Goal: Transaction & Acquisition: Purchase product/service

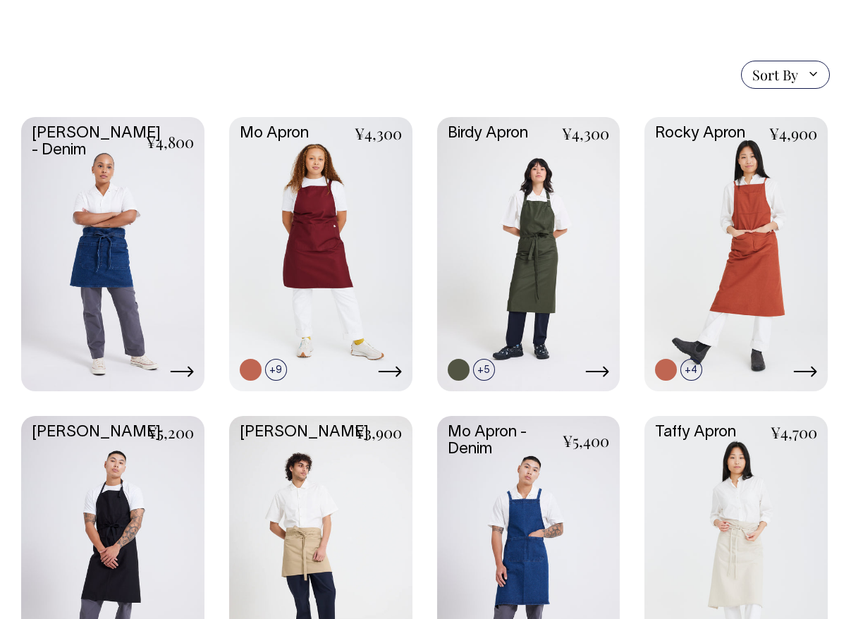
scroll to position [308, 0]
click at [127, 230] on link at bounding box center [112, 252] width 183 height 272
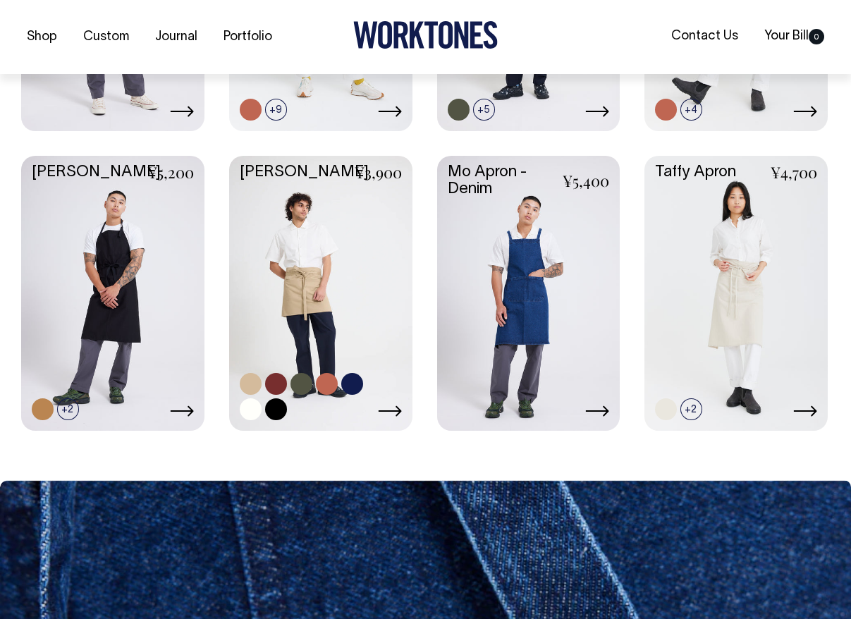
scroll to position [568, 0]
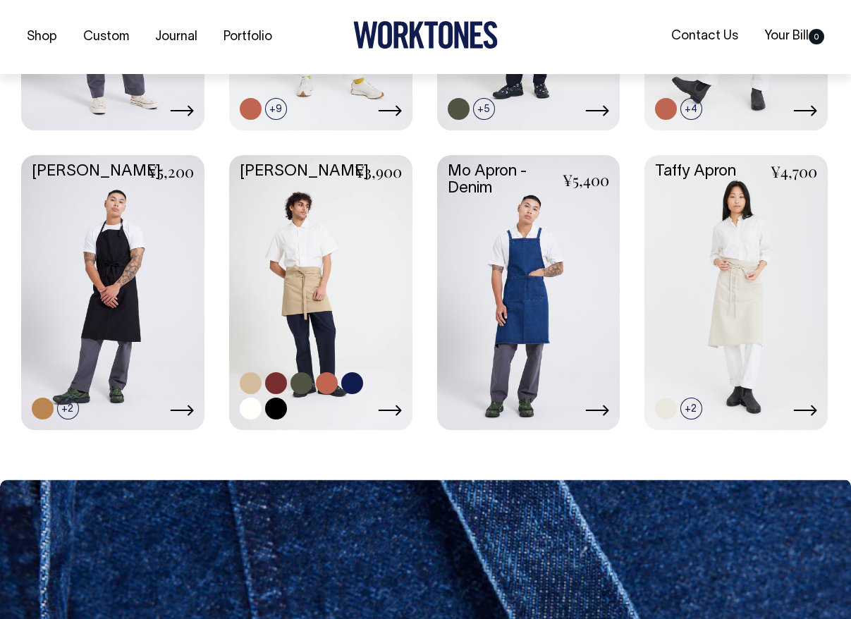
click at [330, 257] on link at bounding box center [320, 291] width 183 height 272
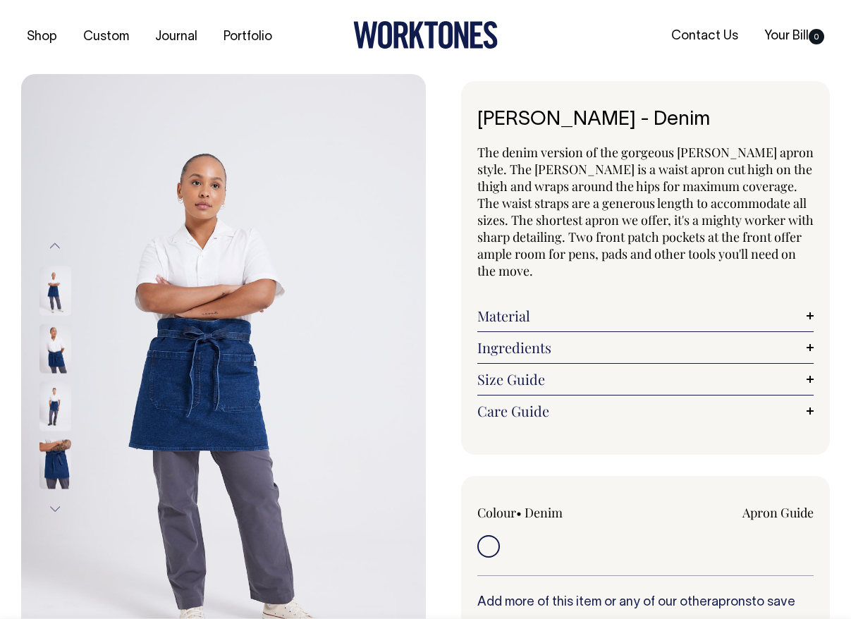
click at [51, 345] on img at bounding box center [55, 348] width 32 height 49
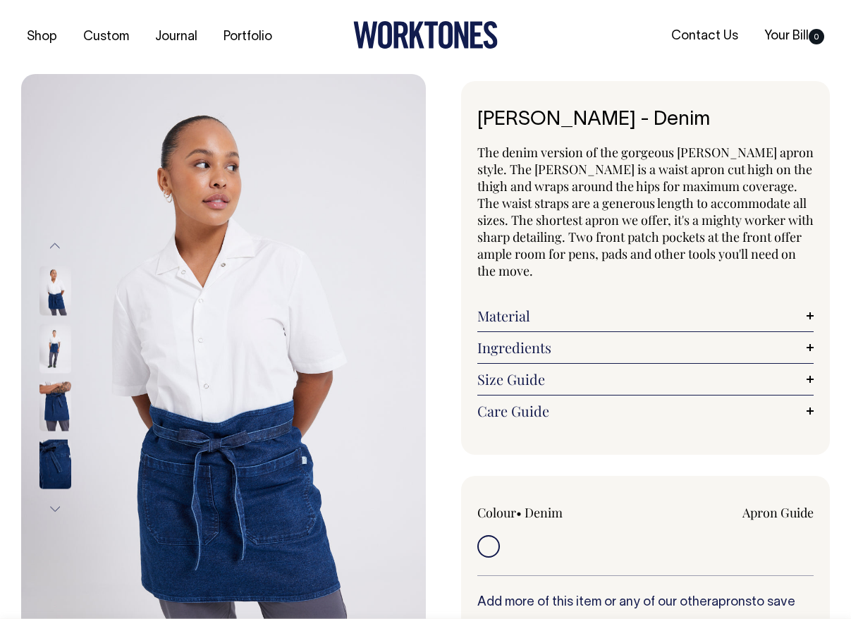
click at [54, 400] on img at bounding box center [55, 405] width 32 height 49
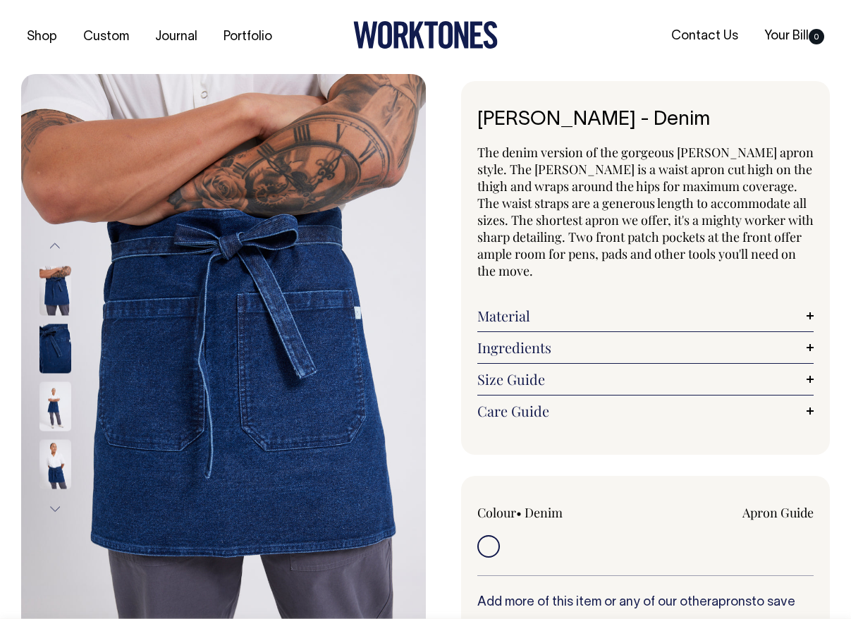
click at [57, 457] on img at bounding box center [55, 463] width 32 height 49
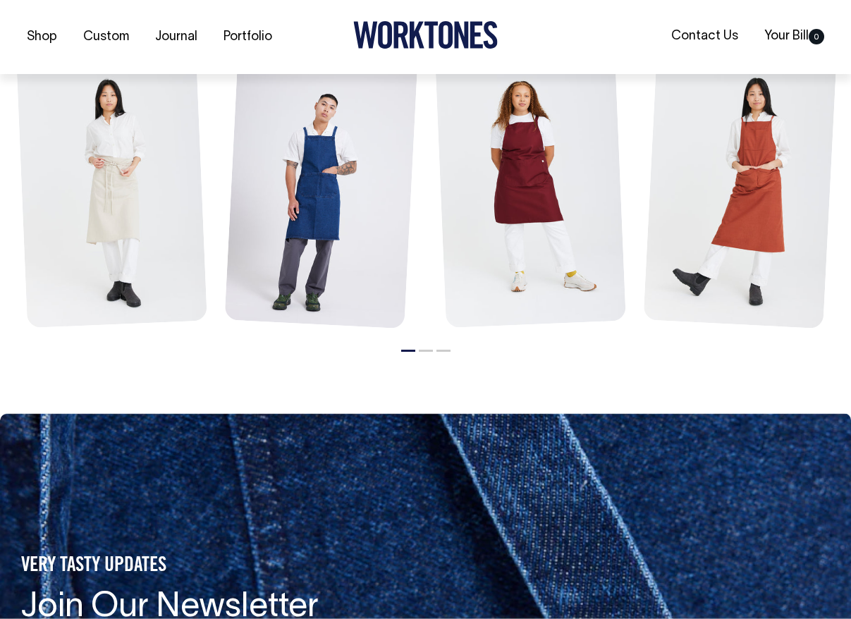
scroll to position [1688, 0]
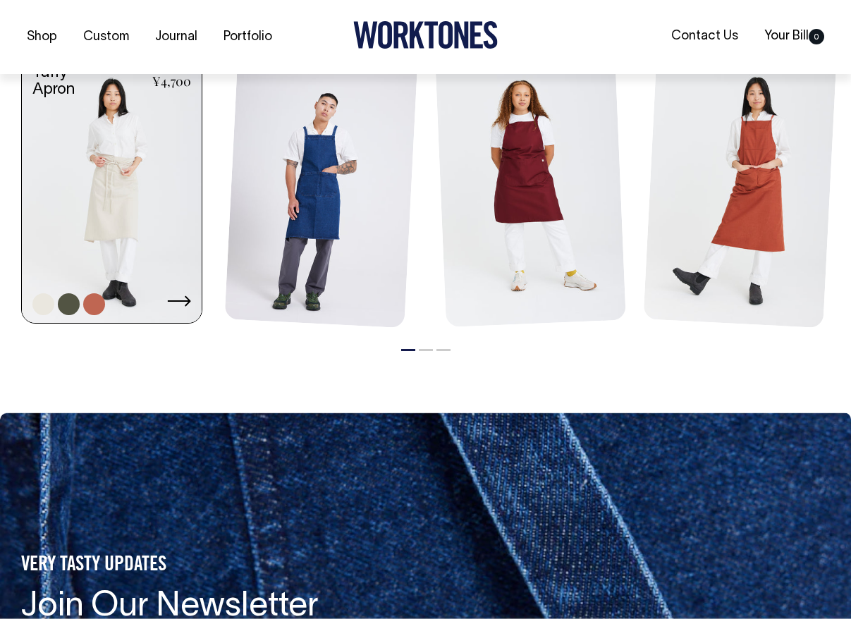
click at [117, 196] on link at bounding box center [112, 190] width 180 height 273
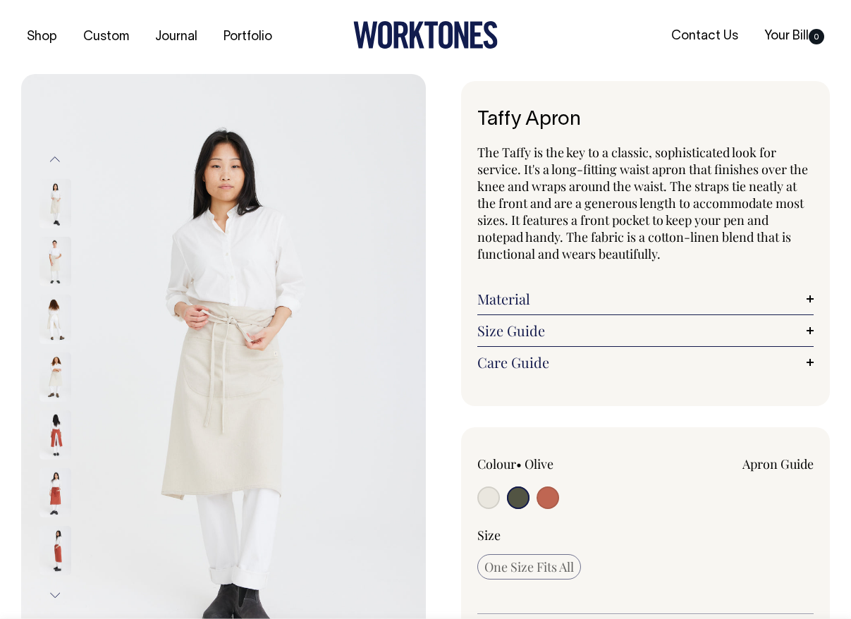
click at [59, 205] on img at bounding box center [55, 203] width 32 height 49
click at [57, 255] on img at bounding box center [55, 261] width 32 height 49
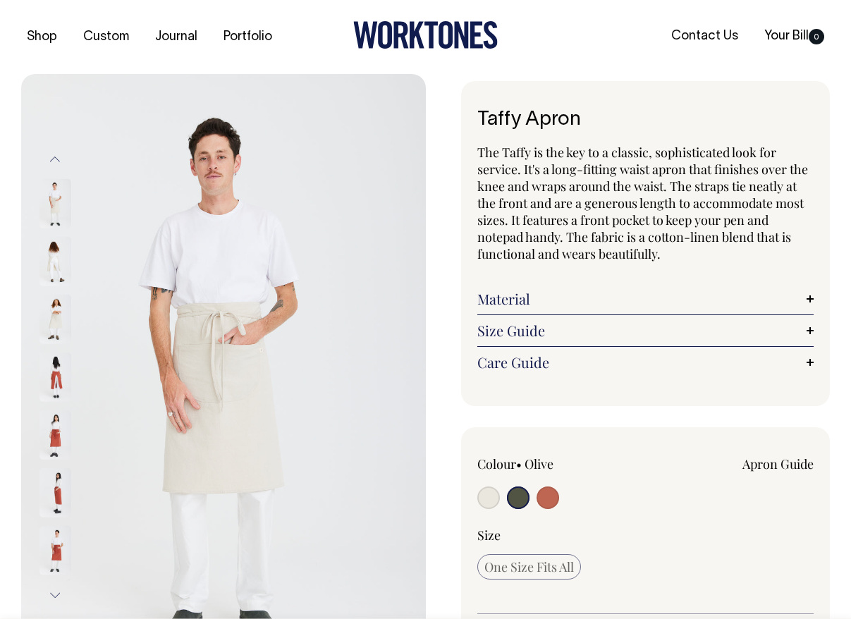
click at [52, 297] on img at bounding box center [55, 319] width 32 height 49
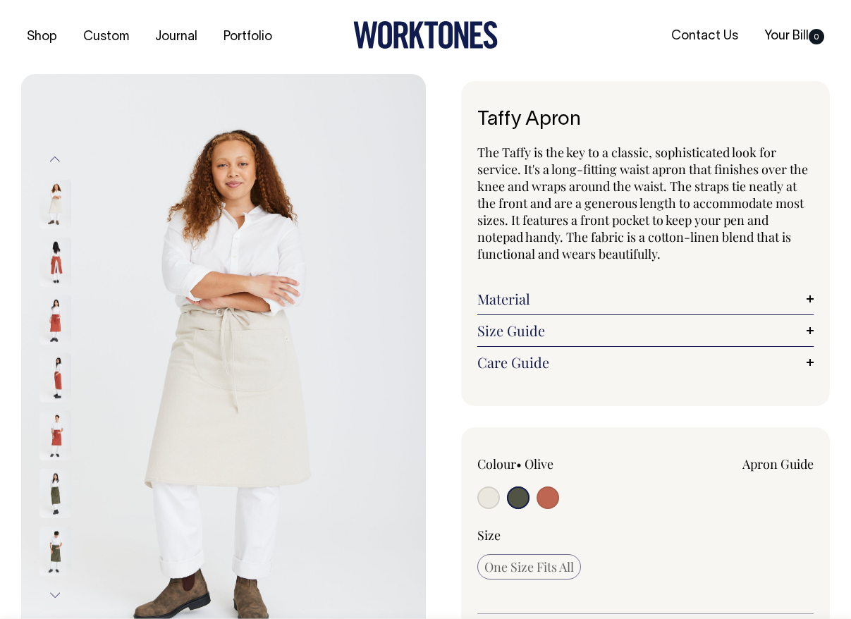
click at [56, 330] on img at bounding box center [55, 319] width 32 height 49
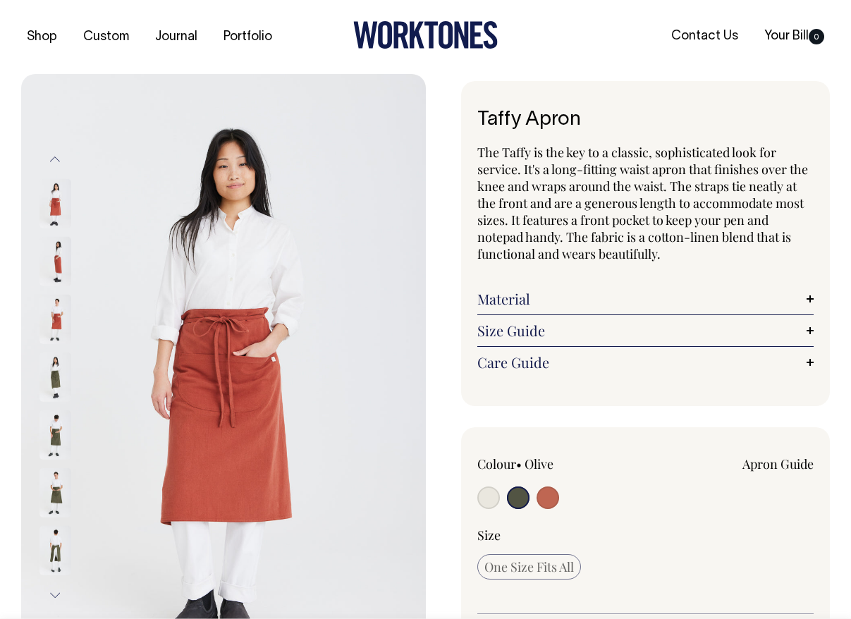
click at [55, 373] on img at bounding box center [55, 376] width 32 height 49
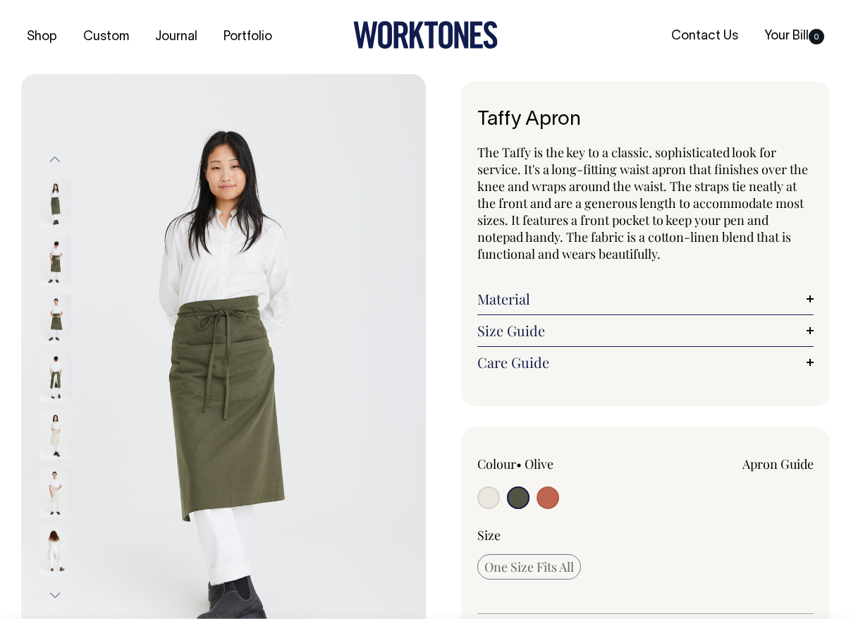
click at [54, 447] on img at bounding box center [55, 434] width 32 height 49
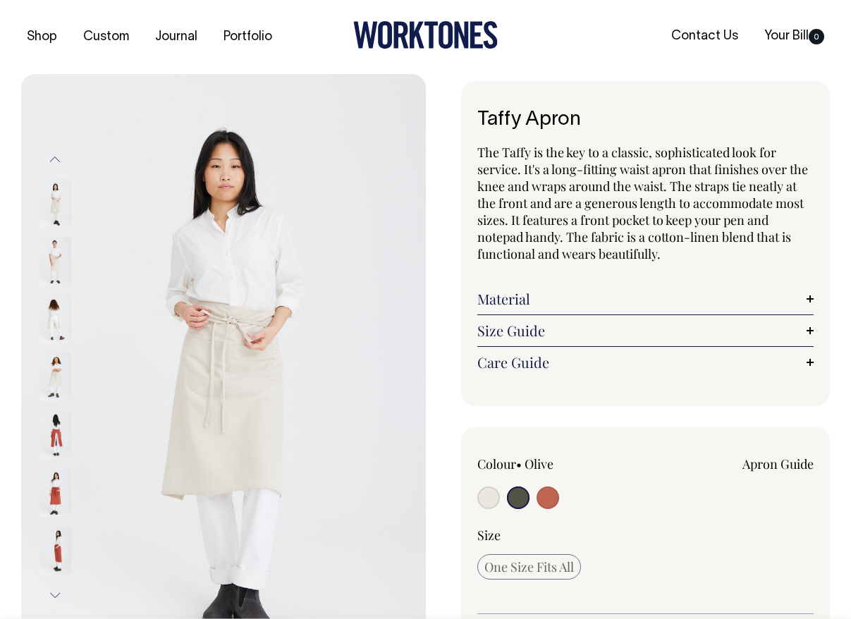
click at [59, 429] on img at bounding box center [55, 434] width 32 height 49
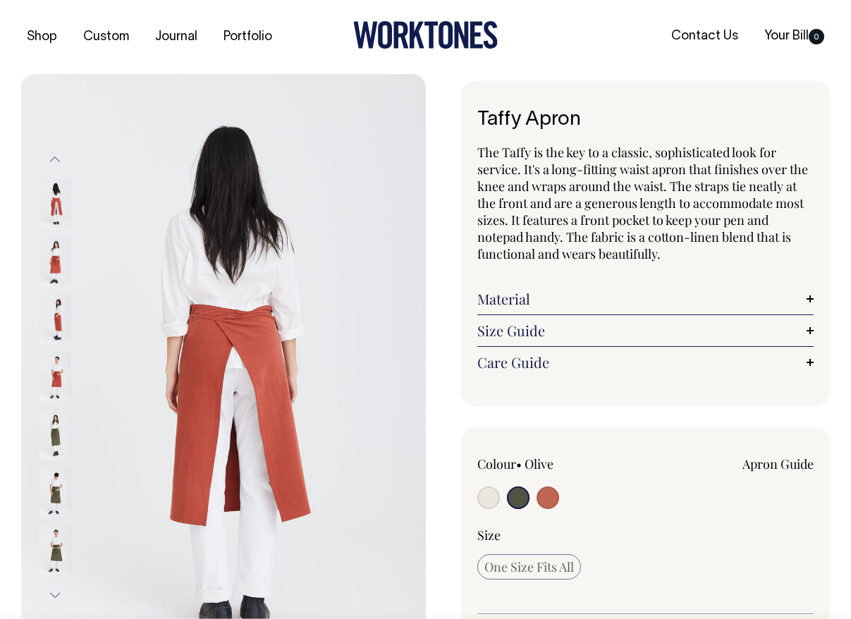
click at [53, 391] on img at bounding box center [55, 376] width 32 height 49
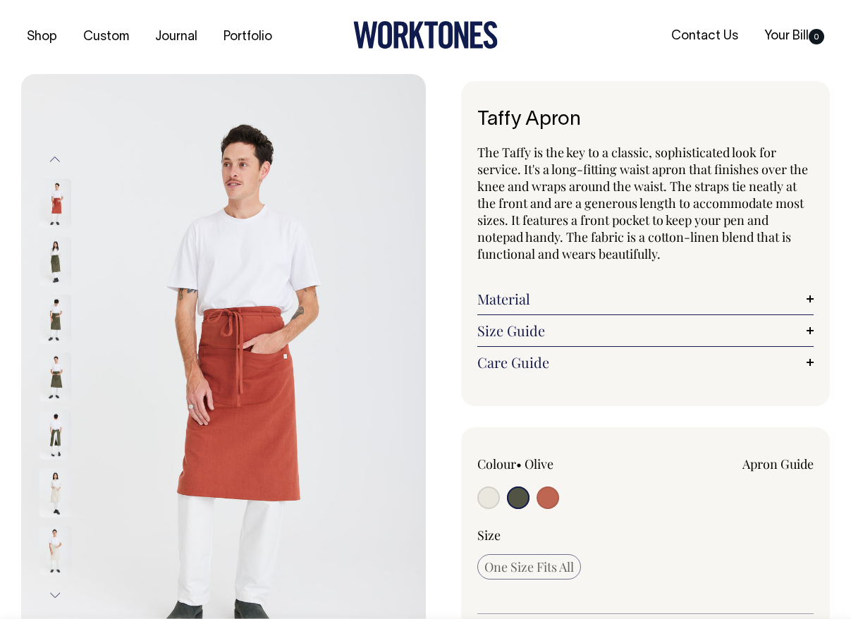
click at [54, 388] on img at bounding box center [55, 376] width 32 height 49
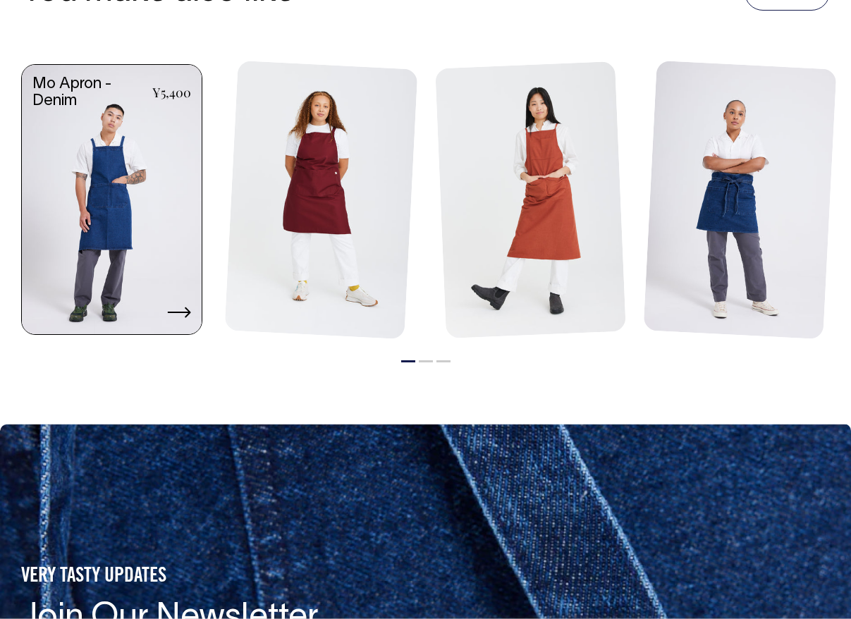
scroll to position [1715, 0]
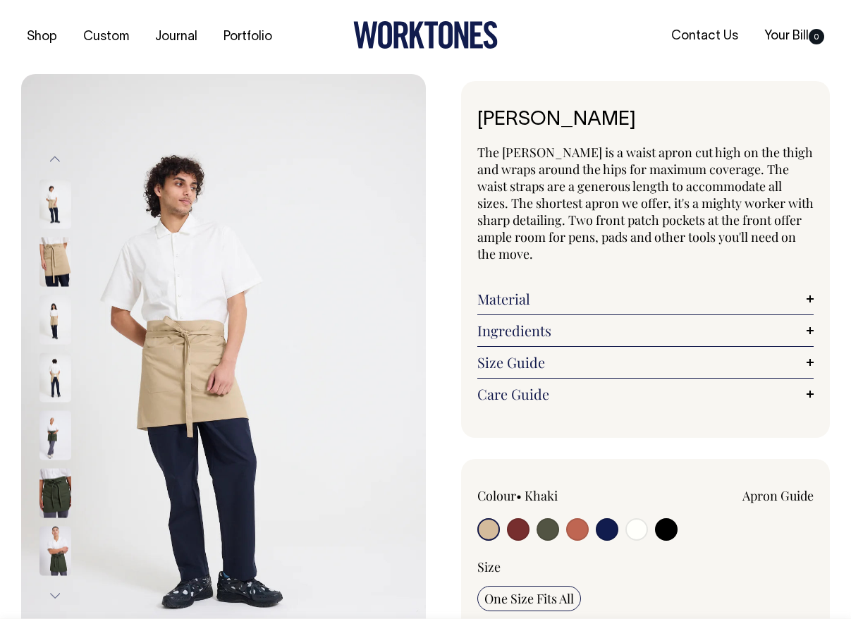
click at [54, 267] on img at bounding box center [55, 261] width 32 height 49
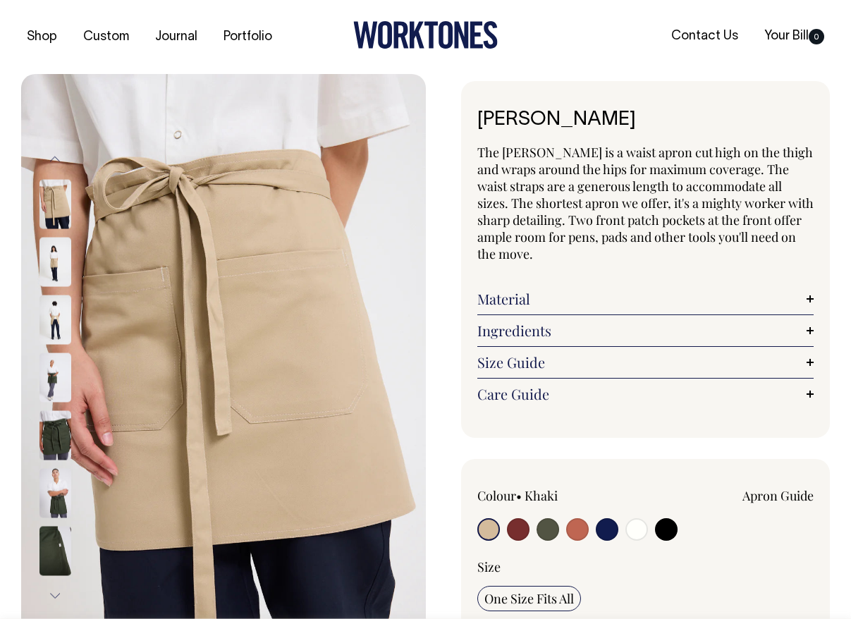
click at [54, 385] on img at bounding box center [55, 376] width 32 height 49
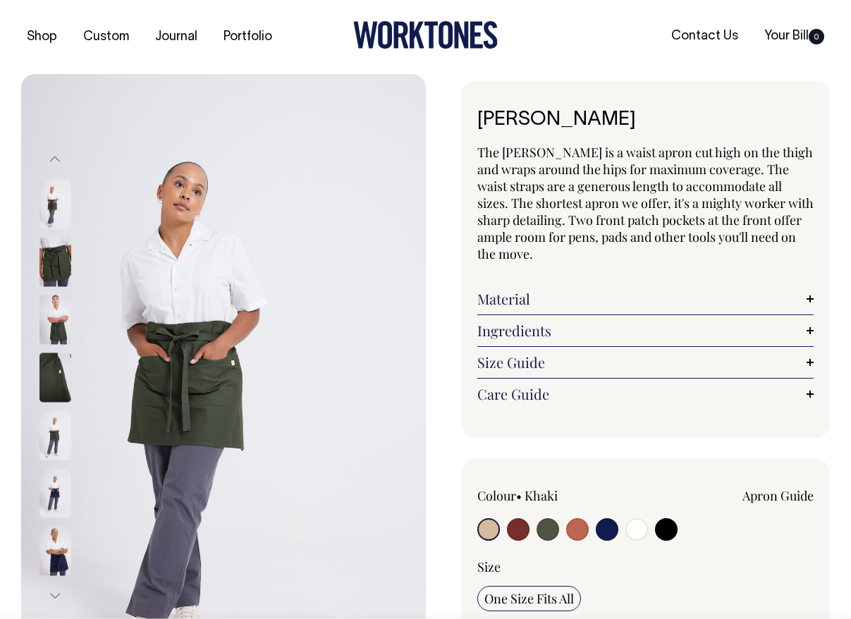
click at [60, 365] on img at bounding box center [55, 376] width 32 height 49
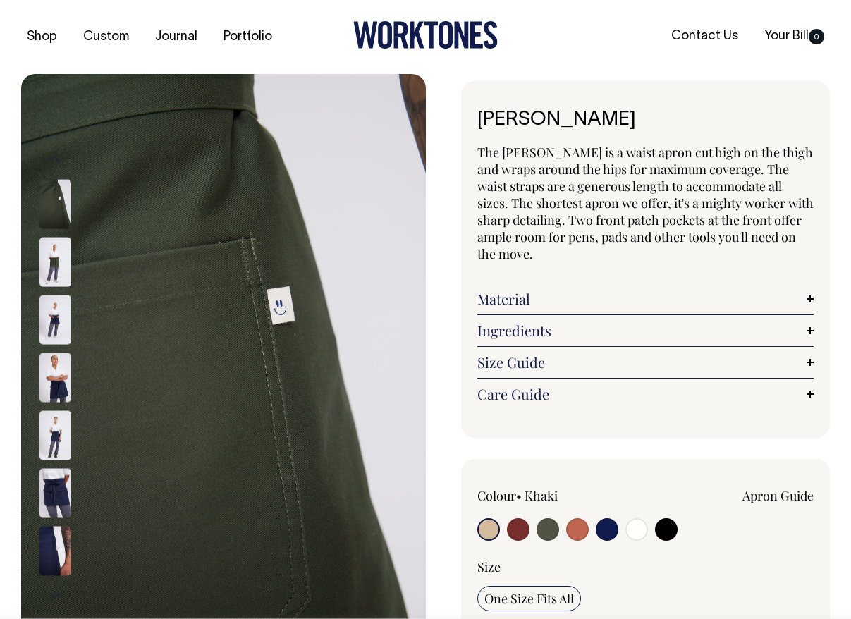
click at [59, 419] on img at bounding box center [55, 434] width 32 height 49
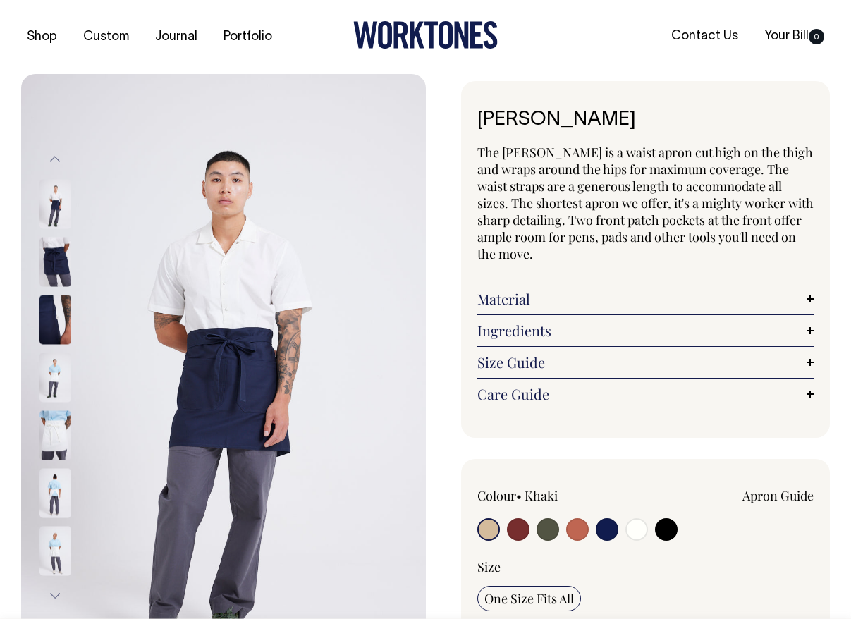
click at [51, 277] on img at bounding box center [55, 261] width 32 height 49
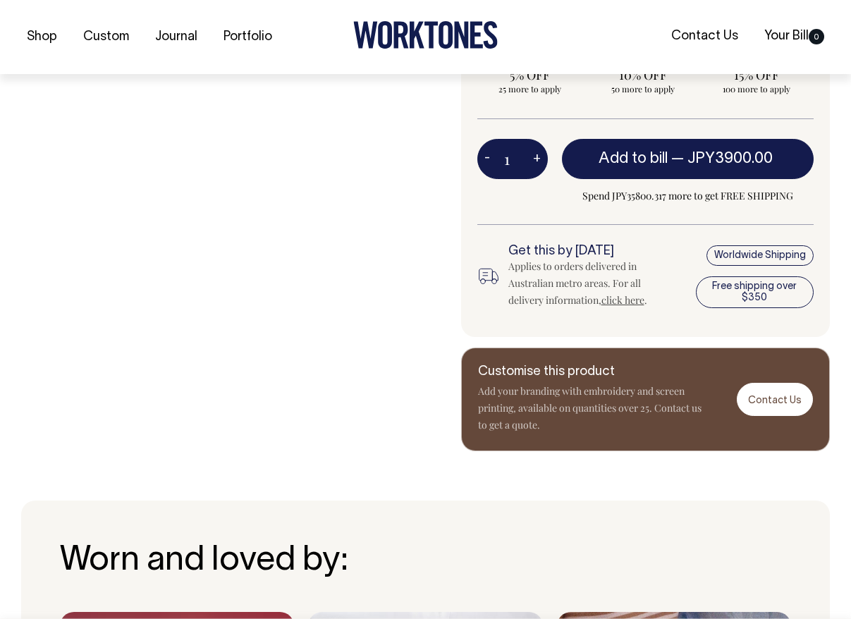
scroll to position [629, 0]
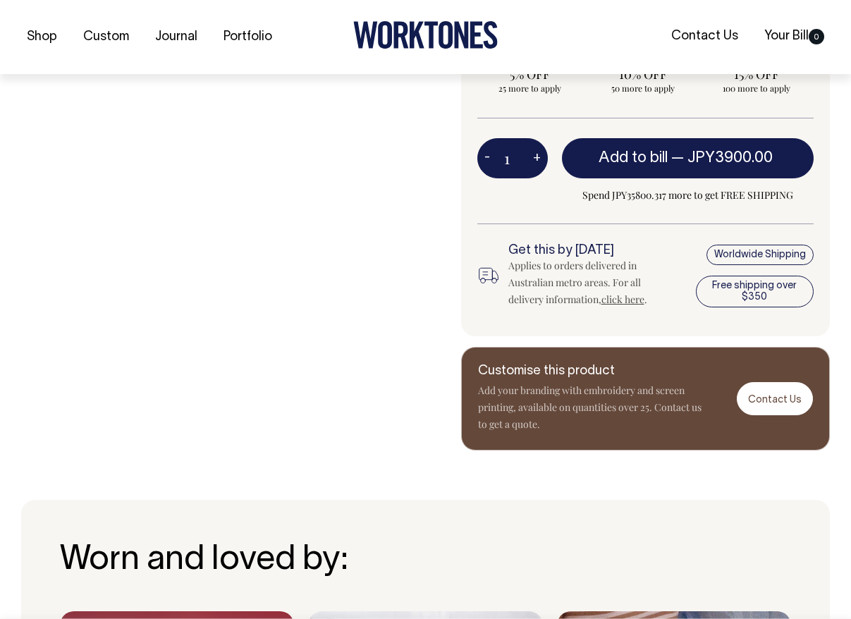
click at [536, 160] on button "+" at bounding box center [537, 158] width 22 height 28
type input "2"
click at [536, 160] on button "+" at bounding box center [537, 158] width 22 height 28
type input "3"
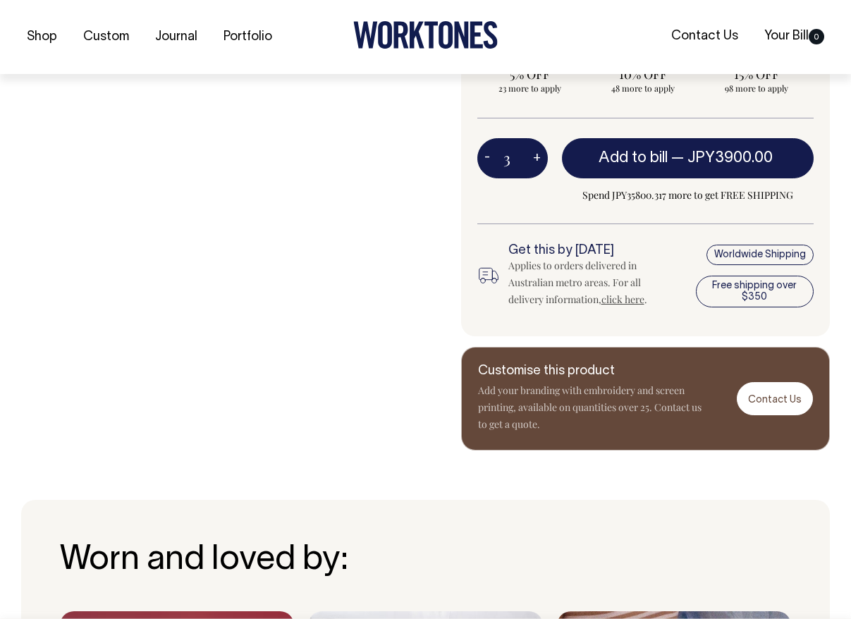
type input "3"
click at [536, 160] on button "+" at bounding box center [537, 158] width 22 height 28
type input "4"
click at [536, 160] on button "+" at bounding box center [537, 158] width 22 height 28
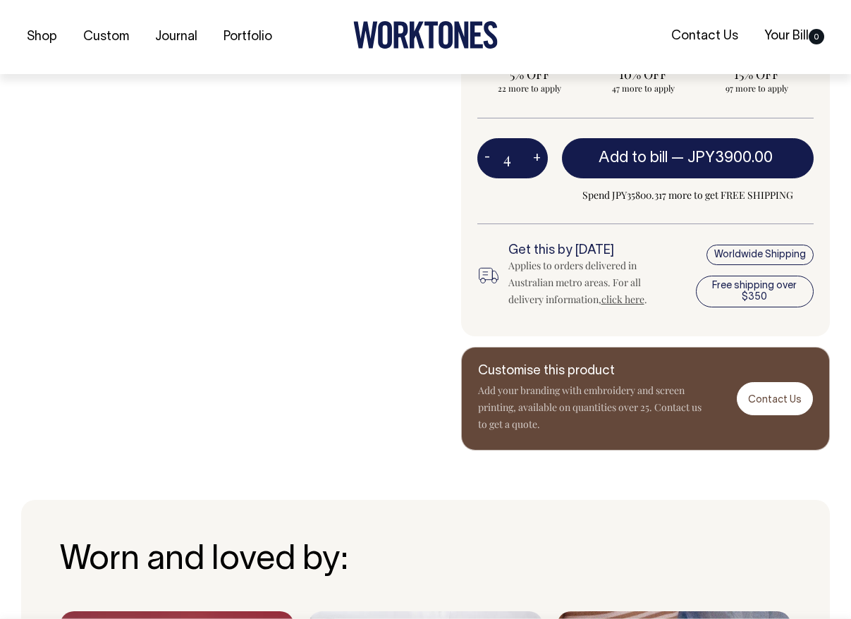
type input "5"
click at [536, 160] on button "+" at bounding box center [537, 158] width 22 height 28
type input "6"
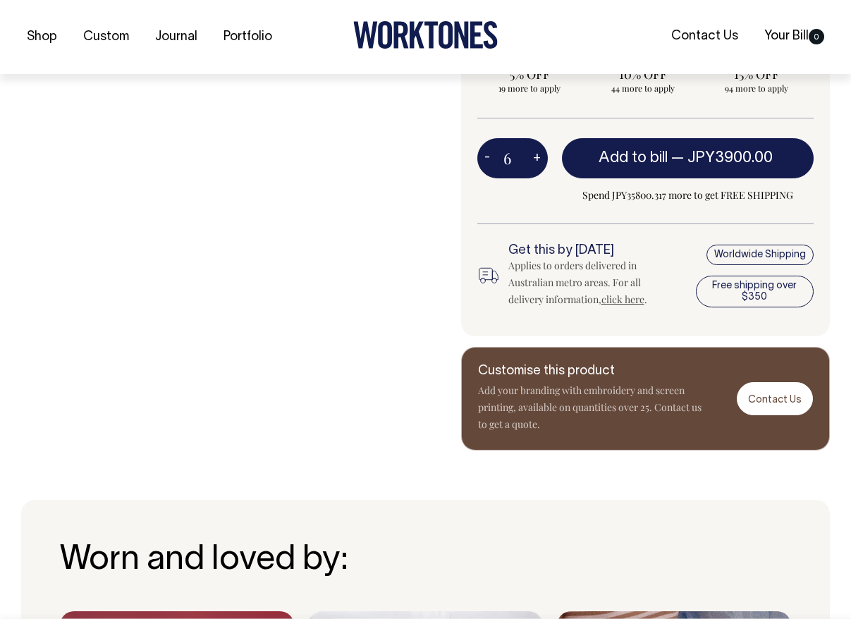
click at [536, 160] on button "+" at bounding box center [537, 158] width 22 height 28
type input "7"
click at [536, 160] on button "+" at bounding box center [537, 158] width 22 height 28
type input "8"
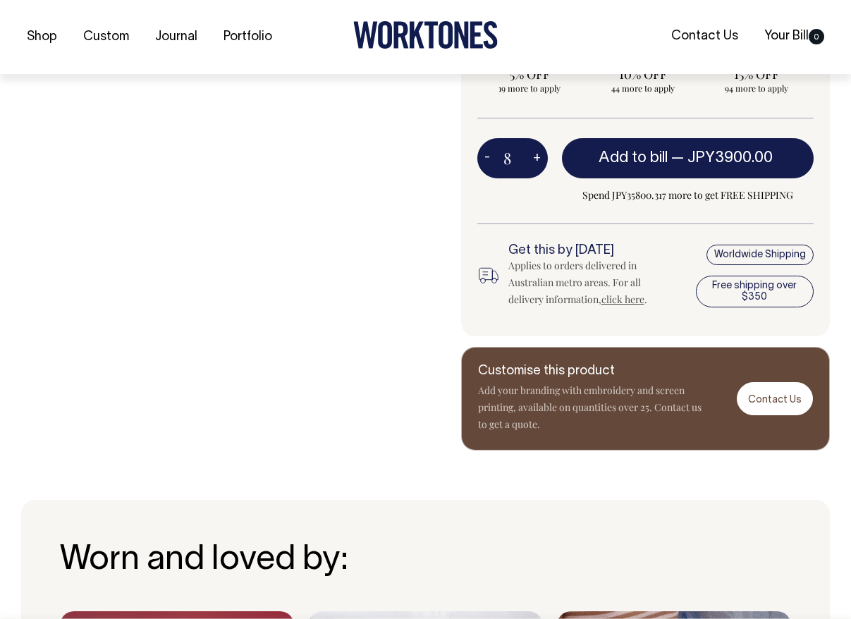
type input "8"
click at [536, 160] on button "+" at bounding box center [537, 158] width 22 height 28
type input "9"
click at [536, 160] on button "+" at bounding box center [537, 158] width 22 height 28
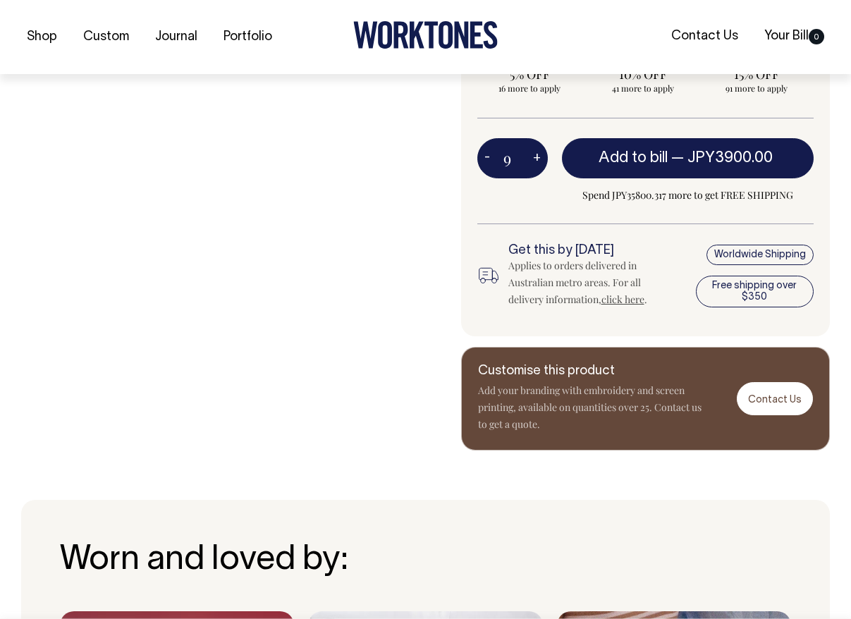
type input "10"
click at [536, 160] on button "+" at bounding box center [537, 158] width 22 height 28
type input "11"
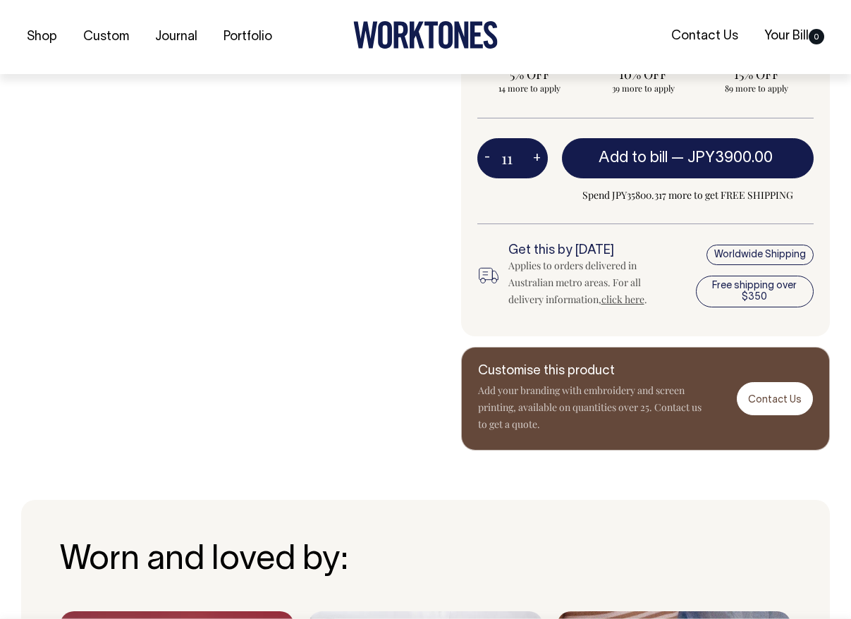
click at [536, 160] on button "+" at bounding box center [537, 158] width 22 height 28
type input "12"
click at [536, 160] on button "+" at bounding box center [537, 158] width 22 height 28
type input "13"
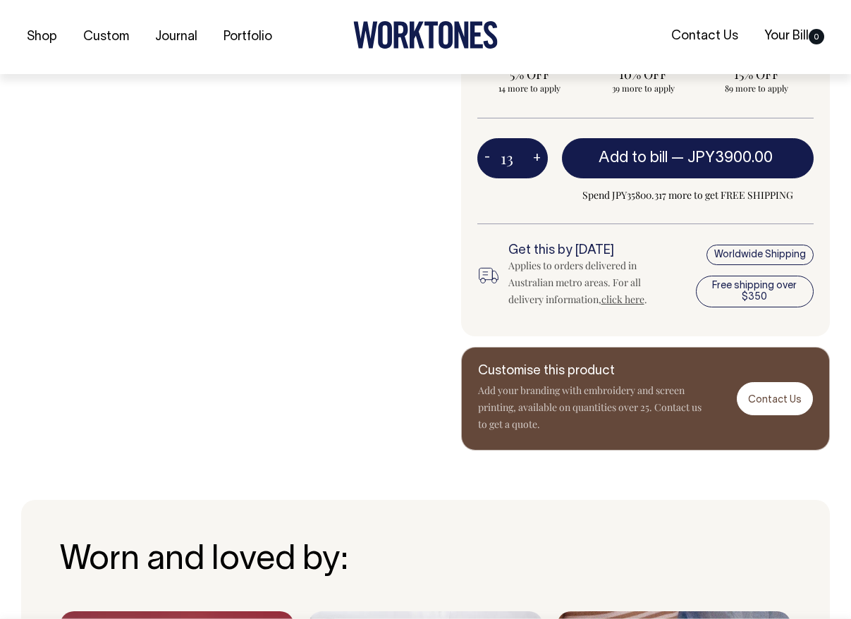
type input "13"
click at [536, 160] on button "+" at bounding box center [537, 158] width 22 height 28
type input "14"
click at [536, 160] on button "+" at bounding box center [537, 158] width 22 height 28
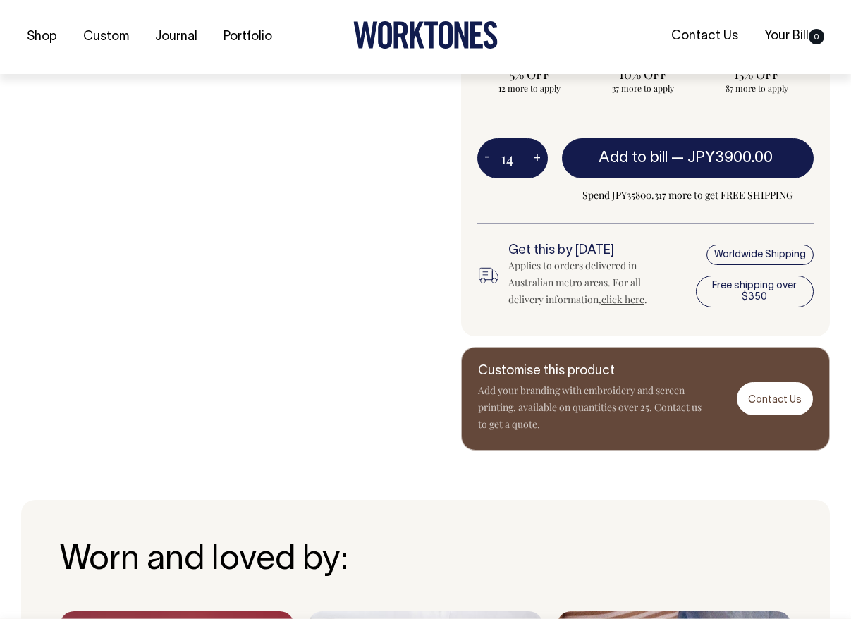
type input "15"
click at [536, 160] on button "+" at bounding box center [537, 158] width 22 height 28
type input "16"
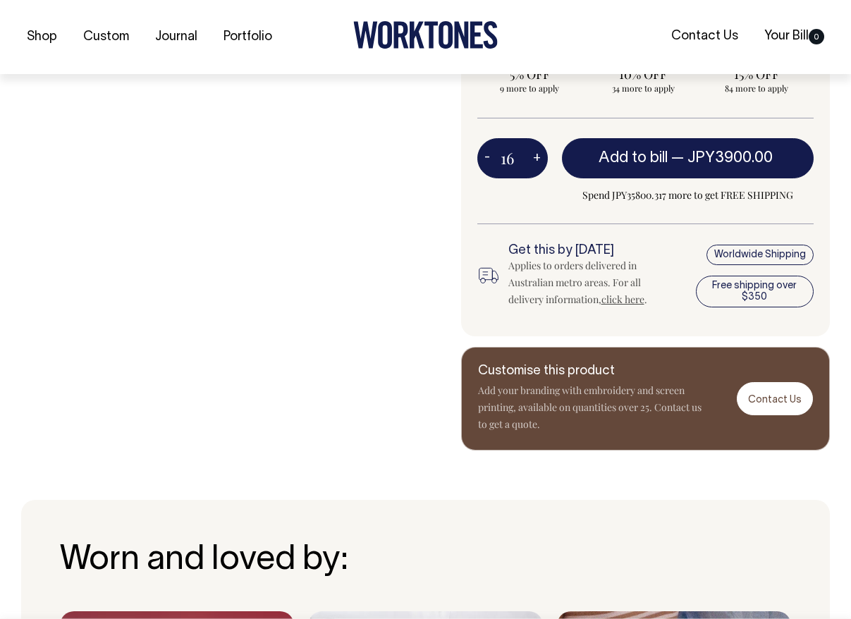
click at [534, 156] on button "+" at bounding box center [537, 158] width 22 height 28
type input "17"
click at [534, 156] on button "+" at bounding box center [537, 158] width 22 height 28
type input "18"
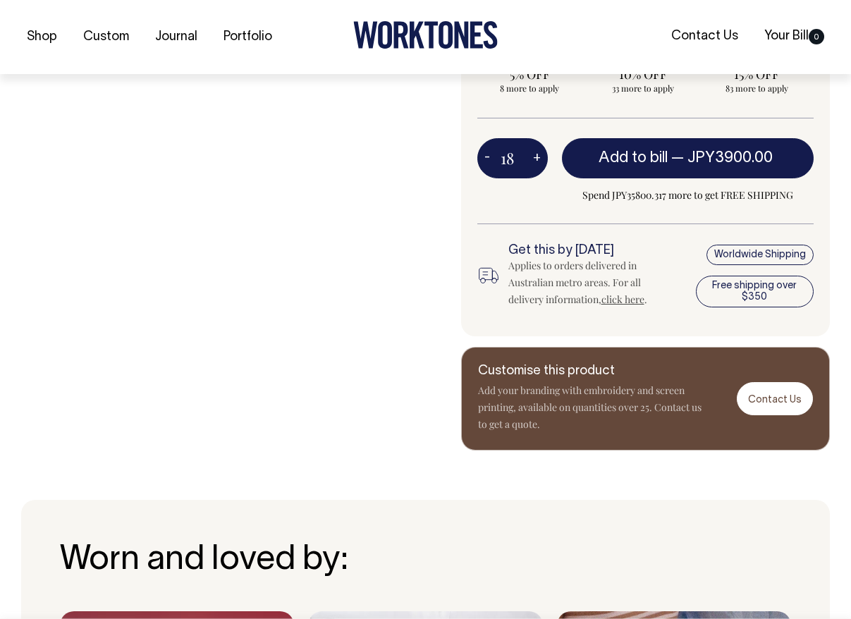
type input "18"
click at [534, 156] on button "+" at bounding box center [537, 158] width 22 height 28
type input "19"
click at [534, 156] on button "+" at bounding box center [537, 158] width 22 height 28
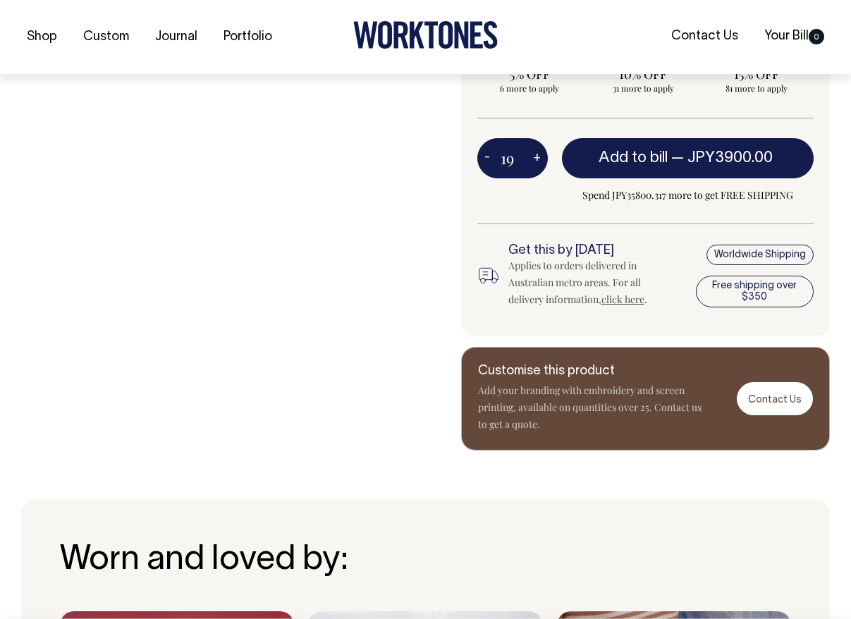
type input "20"
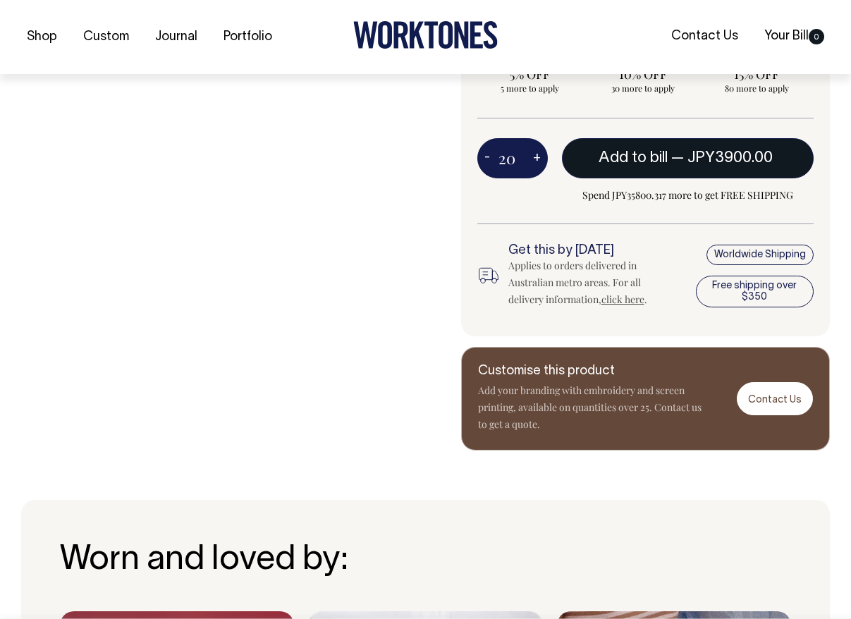
click at [704, 163] on span "JPY3900.00" at bounding box center [729, 158] width 85 height 14
type input "1"
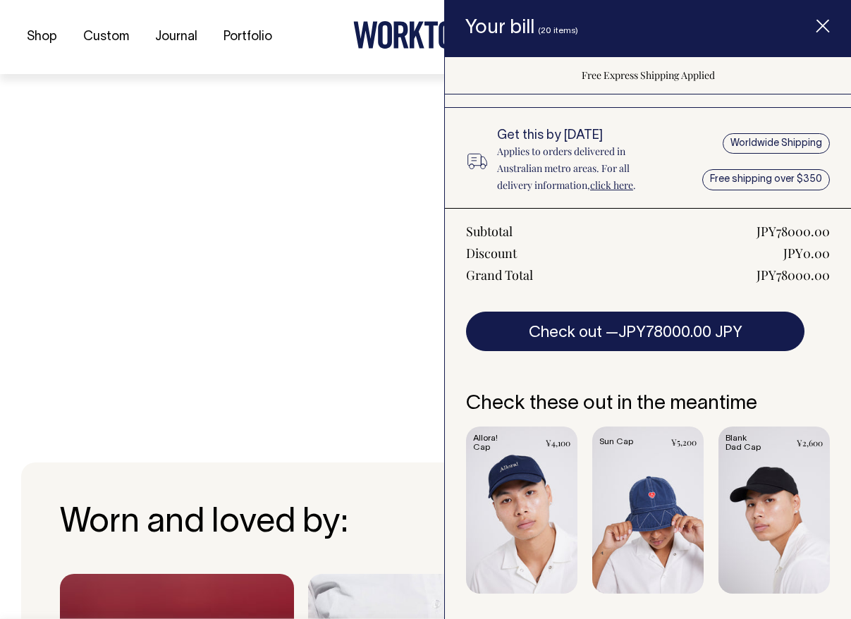
scroll to position [671, 0]
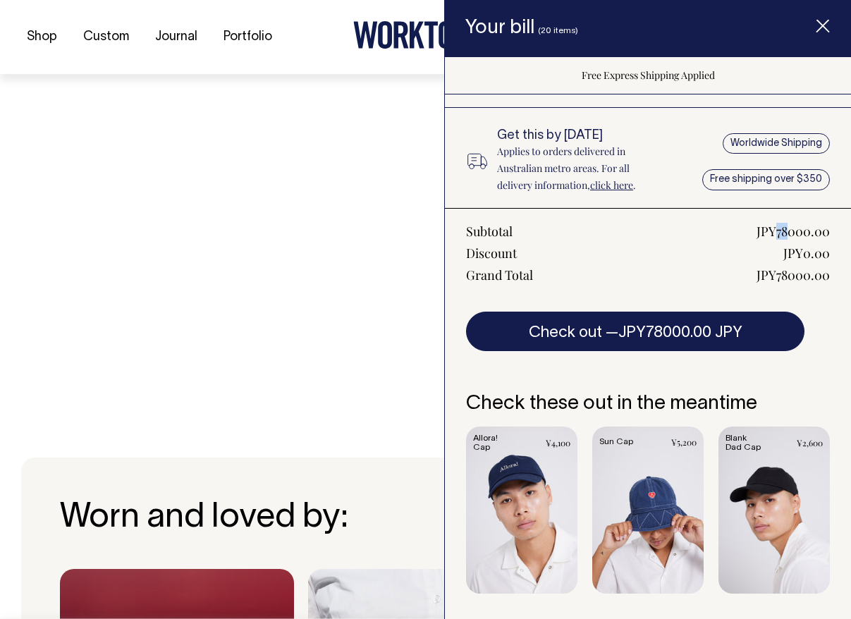
drag, startPoint x: 786, startPoint y: 231, endPoint x: 777, endPoint y: 232, distance: 9.2
click at [777, 232] on div "JPY78000.00" at bounding box center [792, 231] width 73 height 17
click at [575, 270] on div "Grand Total JPY78000.00" at bounding box center [648, 274] width 364 height 17
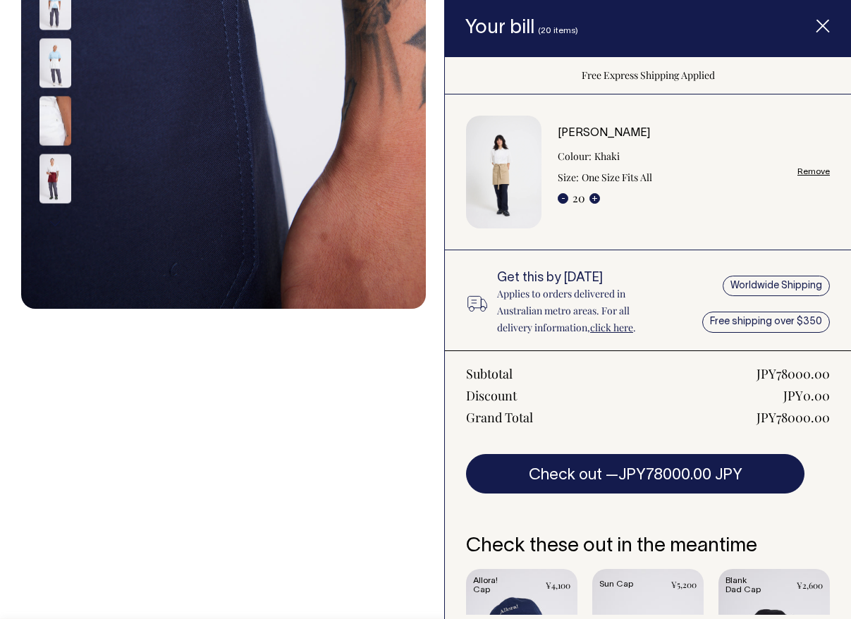
scroll to position [0, 0]
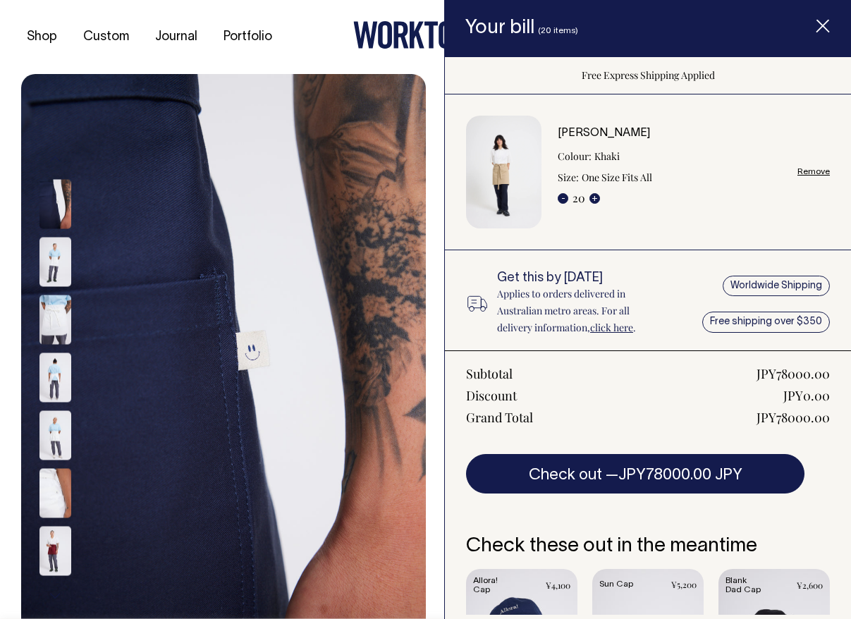
click at [820, 170] on link "Remove" at bounding box center [813, 171] width 32 height 9
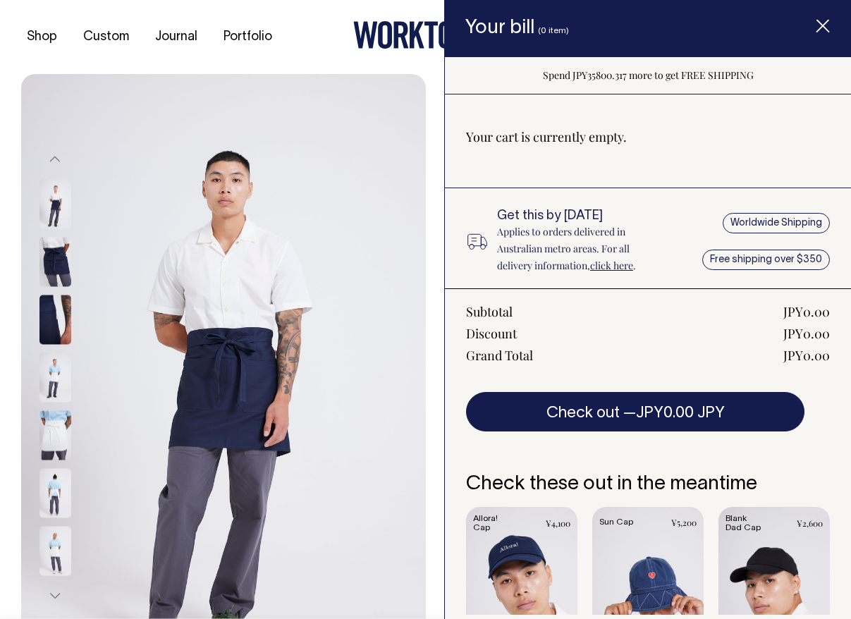
click at [825, 33] on icon "Item added to your cart" at bounding box center [823, 27] width 14 height 14
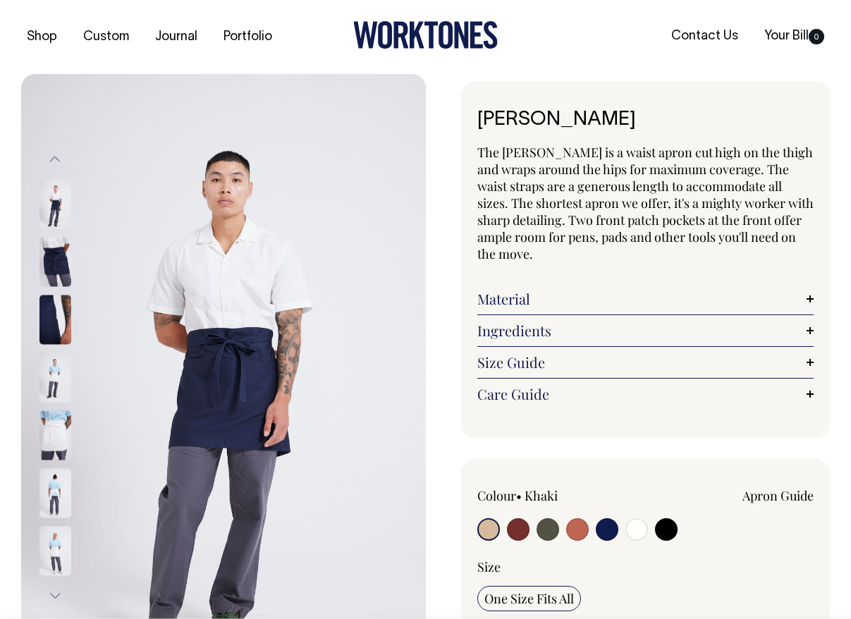
click at [673, 524] on input "radio" at bounding box center [666, 529] width 23 height 23
radio input "true"
select select "Black"
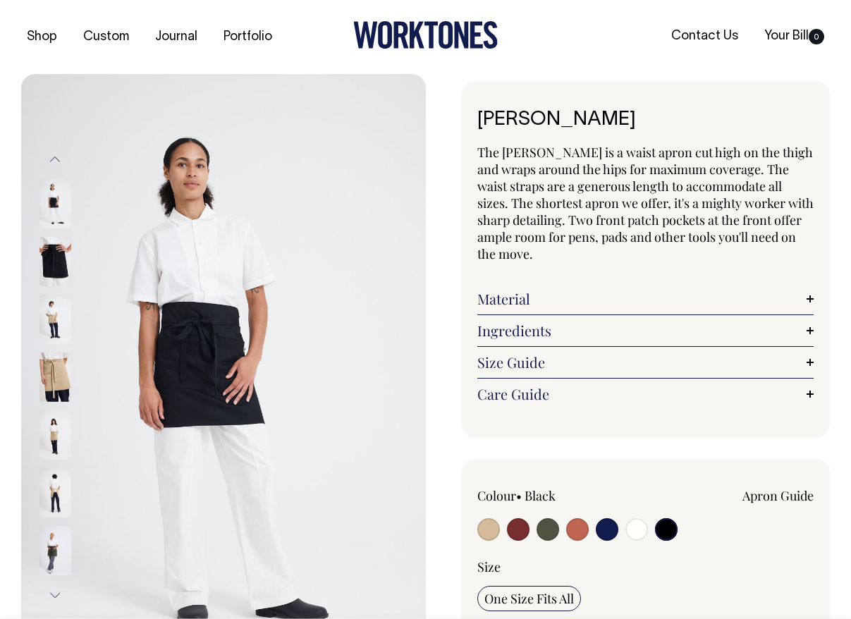
click at [613, 531] on input "radio" at bounding box center [607, 529] width 23 height 23
radio input "true"
select select "Dark Navy"
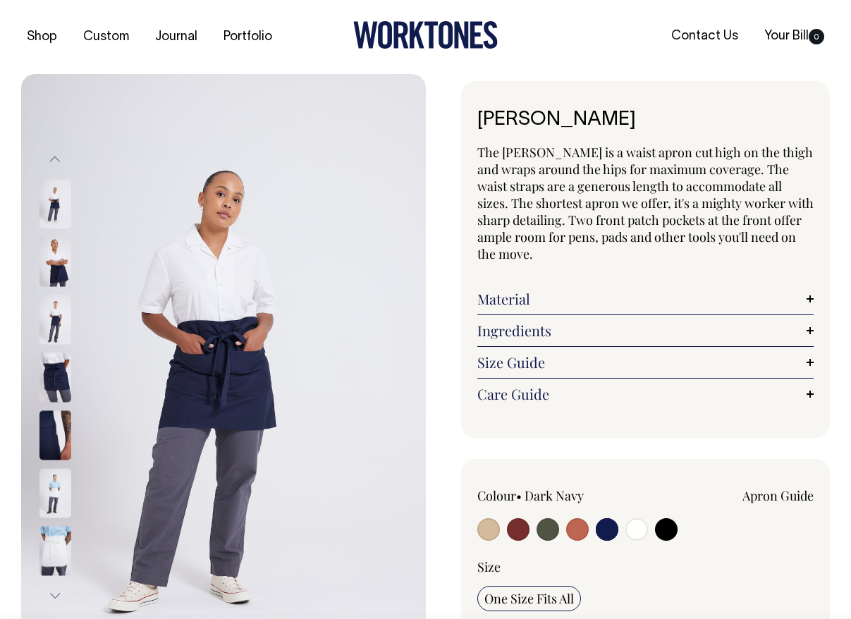
click at [670, 533] on input "radio" at bounding box center [666, 529] width 23 height 23
radio input "true"
select select "Black"
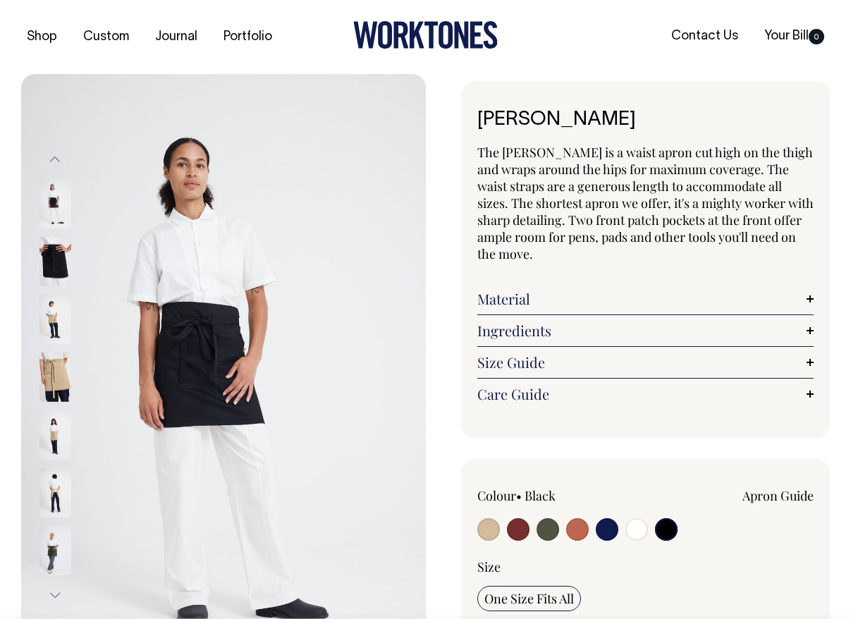
click at [603, 528] on input "radio" at bounding box center [607, 529] width 23 height 23
radio input "true"
select select "Dark Navy"
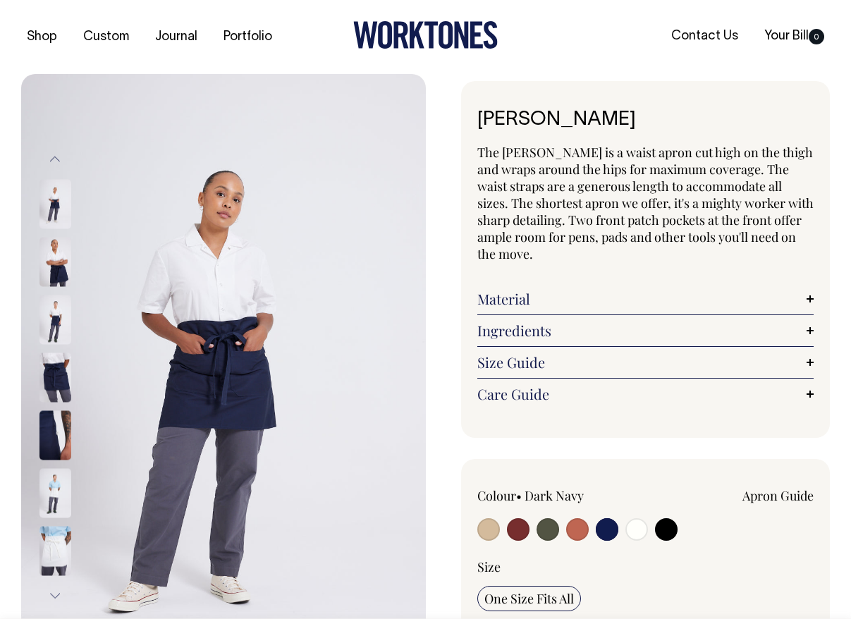
click at [578, 532] on input "radio" at bounding box center [577, 529] width 23 height 23
radio input "true"
select select "Rust"
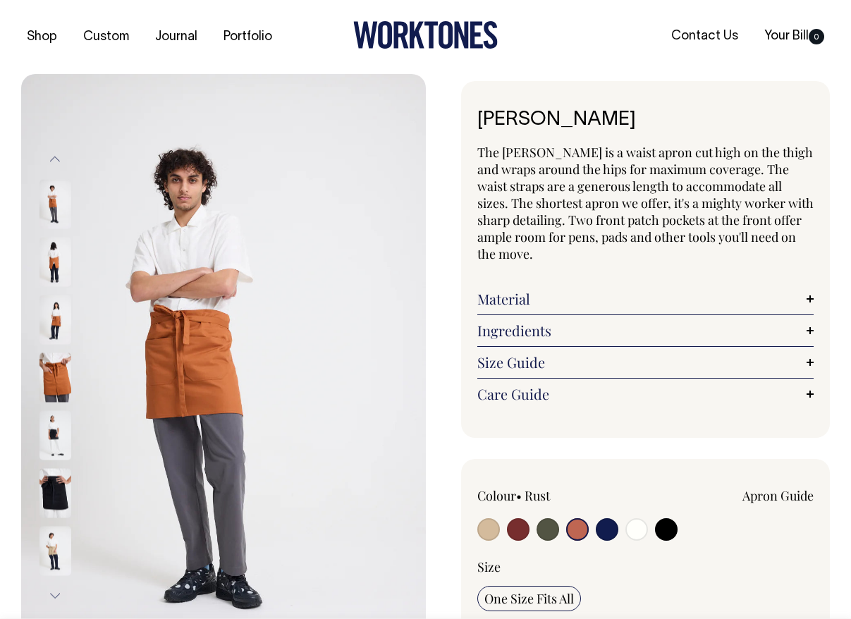
click at [534, 527] on div at bounding box center [544, 531] width 135 height 26
click at [544, 527] on input "radio" at bounding box center [547, 529] width 23 height 23
radio input "true"
radio input "false"
select select "Olive"
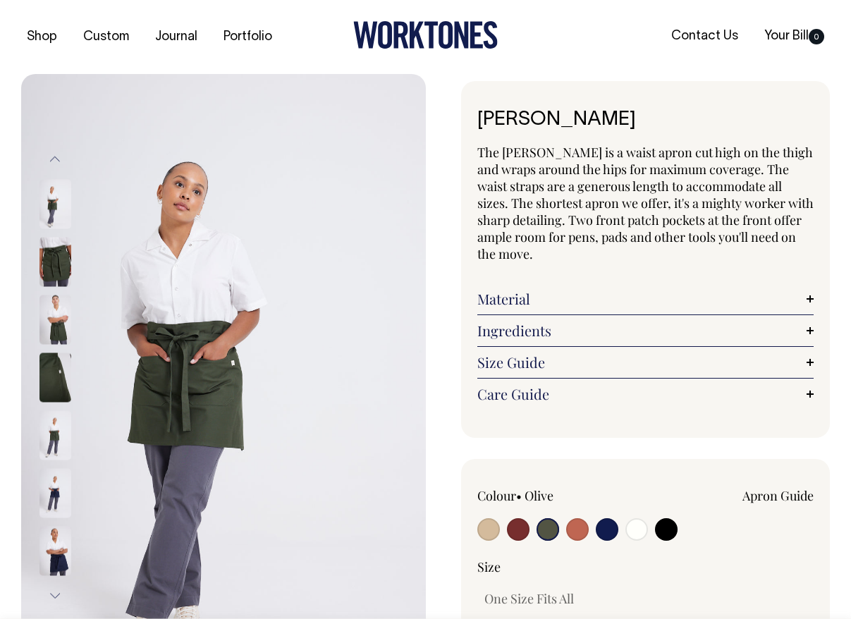
click at [669, 530] on input "radio" at bounding box center [666, 529] width 23 height 23
radio input "true"
select select "Black"
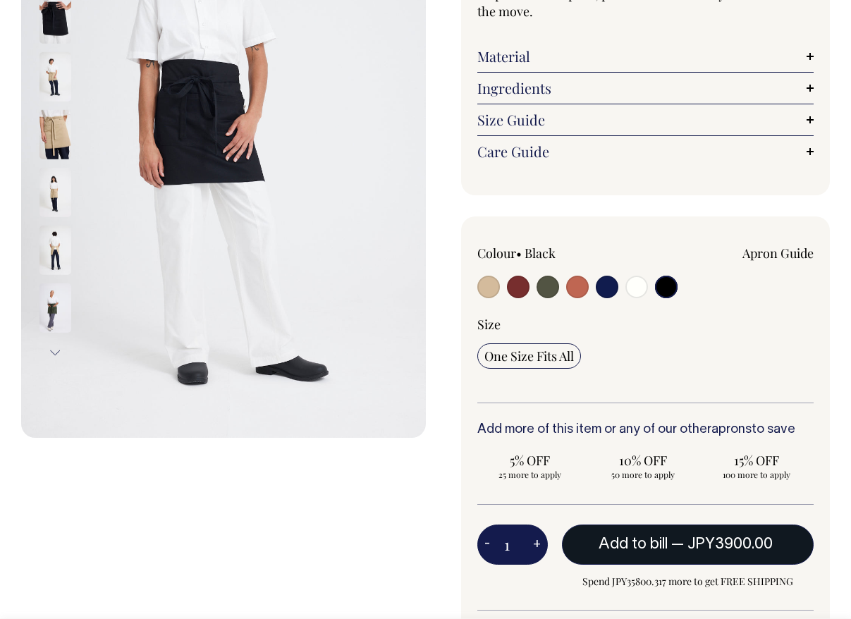
scroll to position [243, 0]
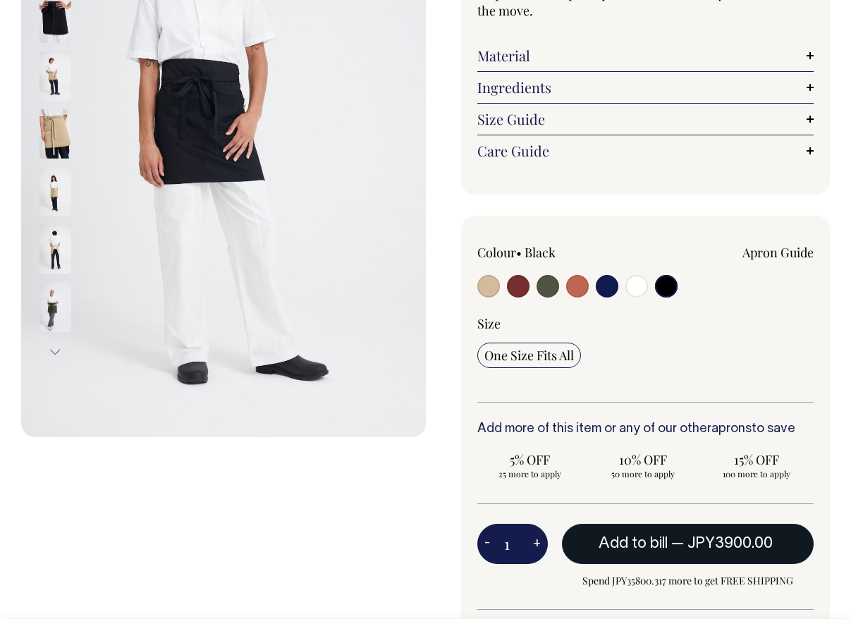
click at [607, 290] on input "radio" at bounding box center [607, 286] width 23 height 23
radio input "true"
select select "Dark Navy"
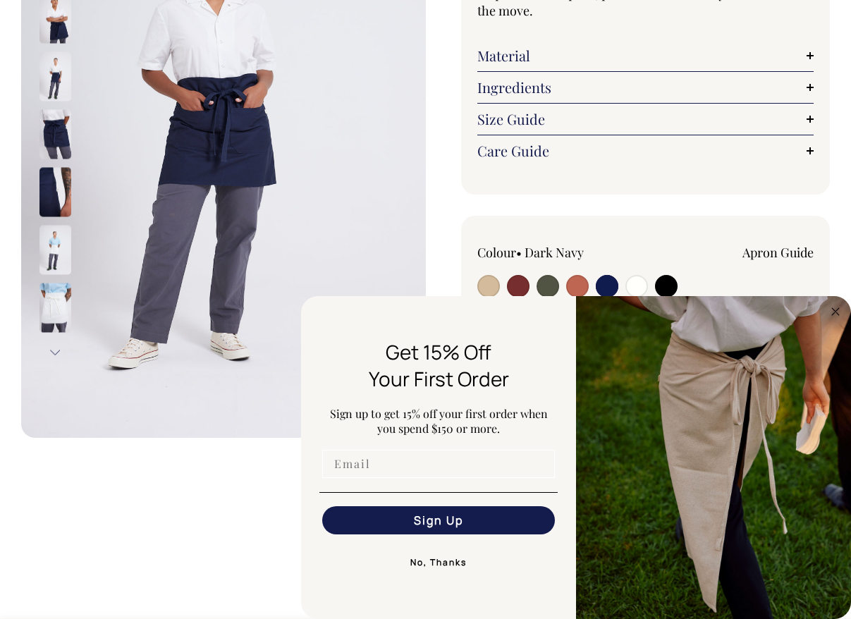
click at [397, 467] on input "Email" at bounding box center [438, 464] width 233 height 28
type input "[EMAIL_ADDRESS][DOMAIN_NAME]"
click at [428, 520] on button "Sign Up" at bounding box center [438, 520] width 233 height 28
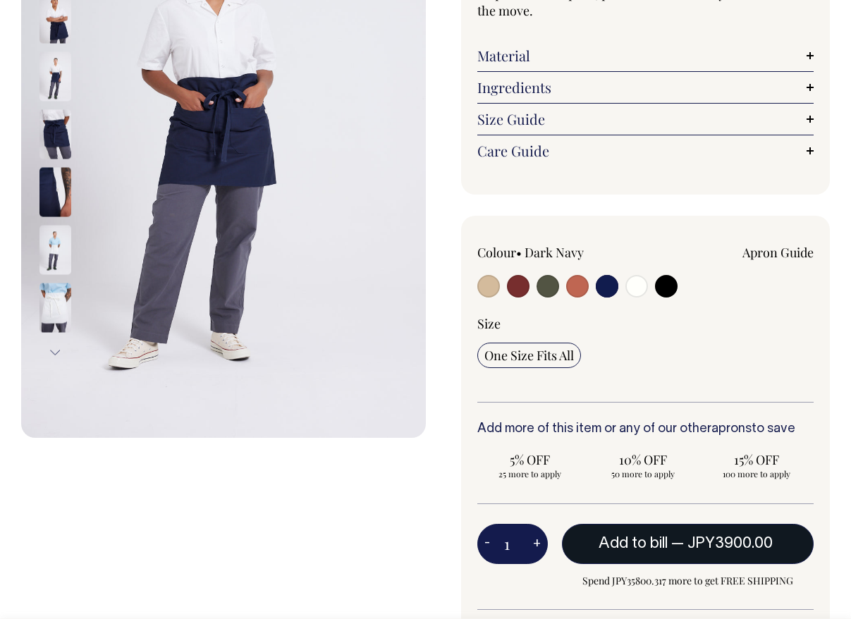
click at [670, 288] on input "radio" at bounding box center [666, 286] width 23 height 23
radio input "true"
select select "Black"
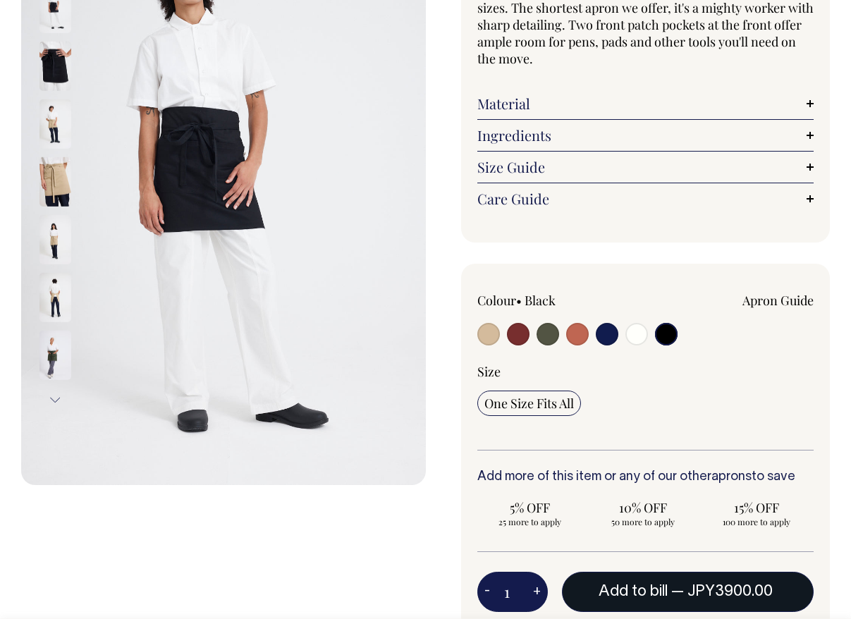
scroll to position [195, 0]
click at [56, 73] on img at bounding box center [55, 66] width 32 height 49
click at [62, 185] on img at bounding box center [55, 181] width 32 height 49
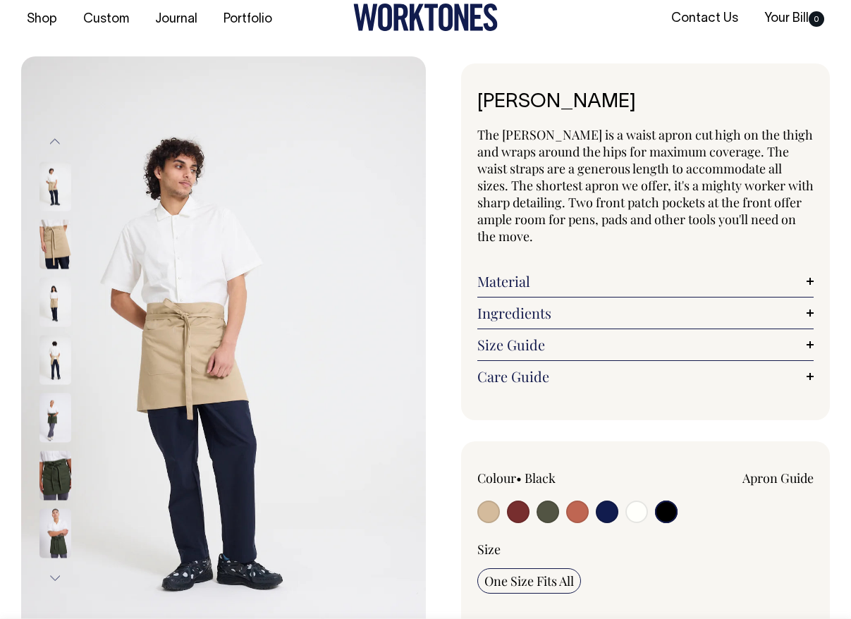
scroll to position [18, 0]
click at [55, 141] on button "Previous" at bounding box center [54, 142] width 21 height 32
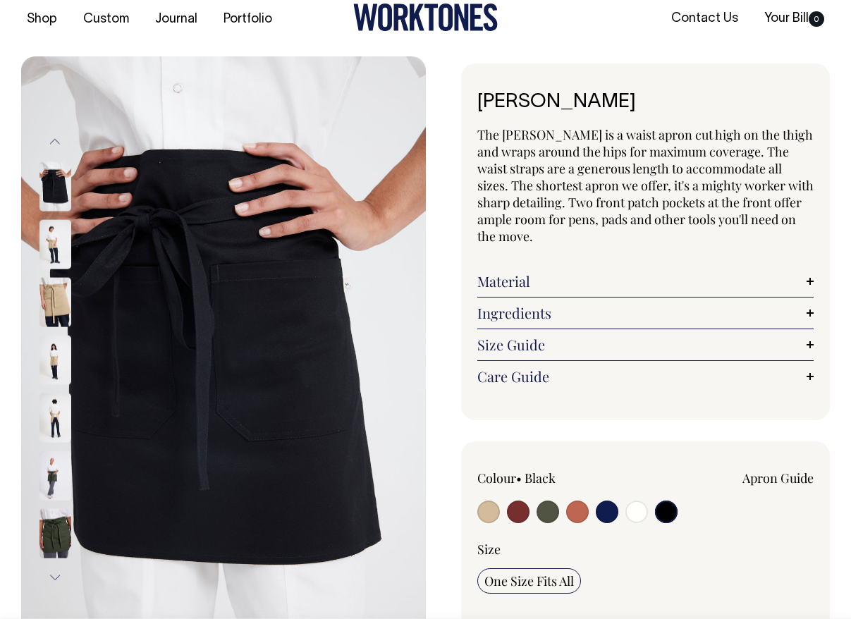
click at [55, 141] on button "Previous" at bounding box center [54, 142] width 21 height 32
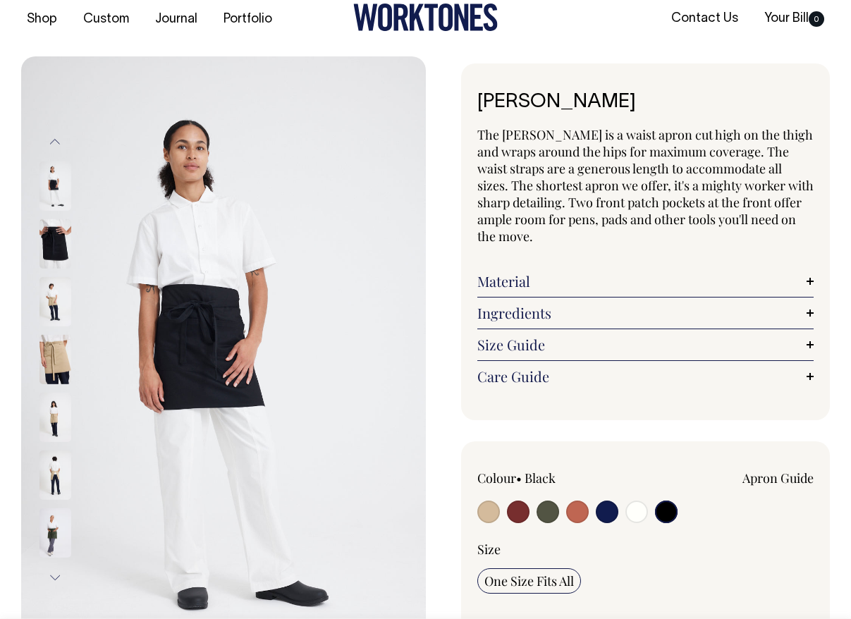
click at [55, 141] on button "Previous" at bounding box center [54, 141] width 21 height 32
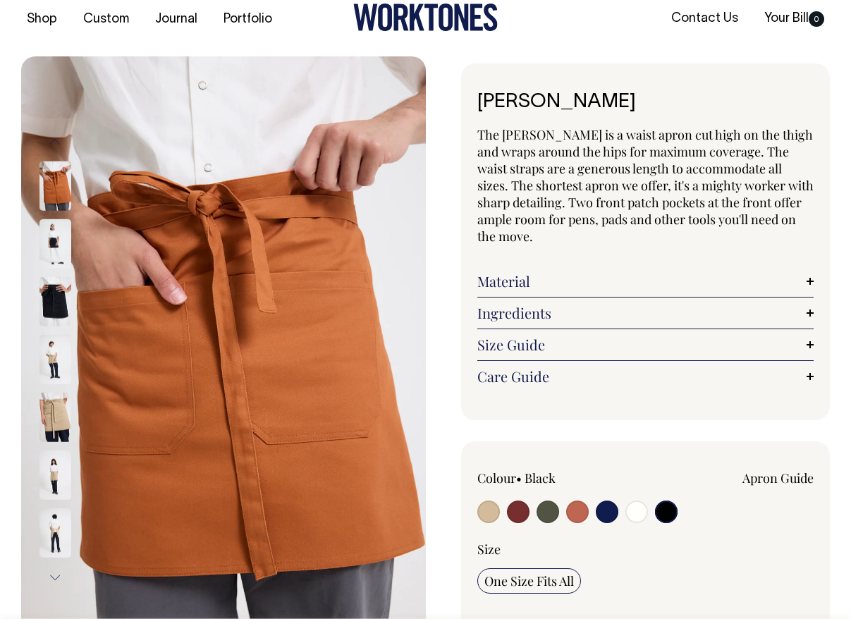
click at [55, 141] on button "Previous" at bounding box center [54, 141] width 21 height 32
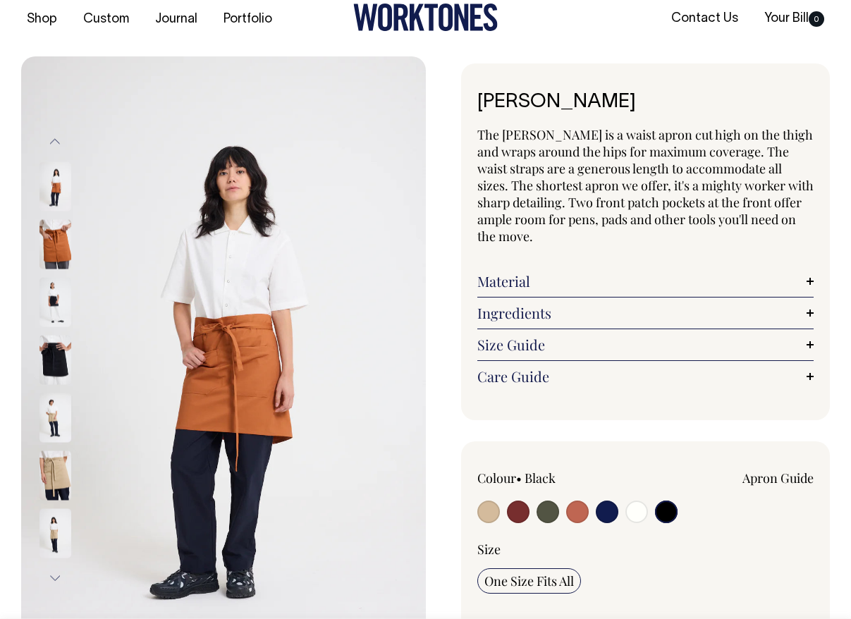
click at [59, 199] on img at bounding box center [55, 185] width 32 height 49
click at [58, 142] on button "Previous" at bounding box center [54, 142] width 21 height 32
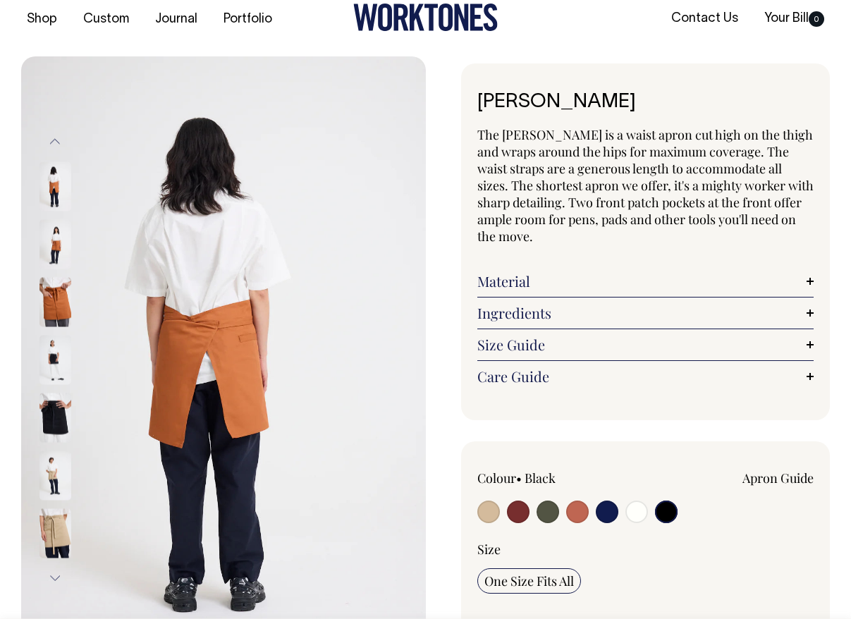
click at [58, 142] on button "Previous" at bounding box center [54, 142] width 21 height 32
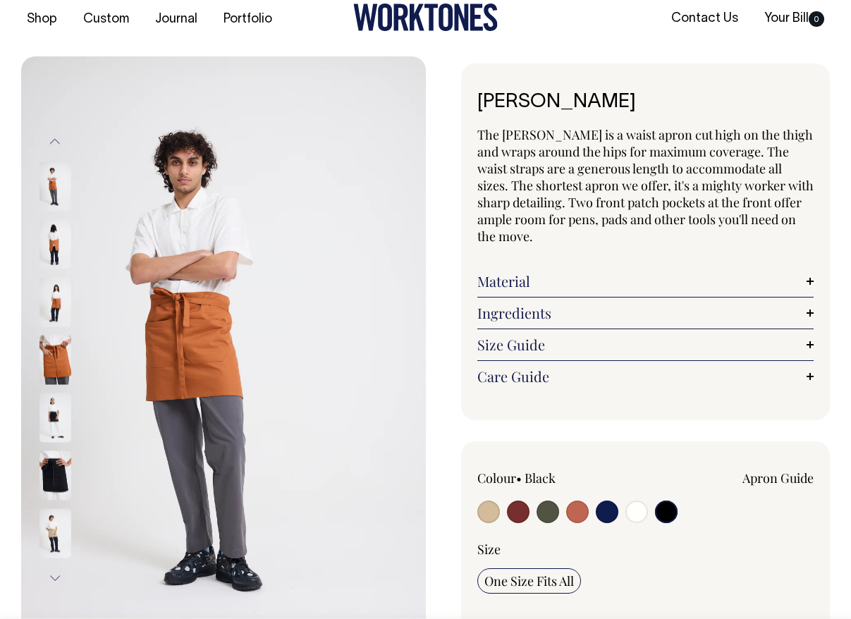
click at [58, 142] on button "Previous" at bounding box center [54, 142] width 21 height 32
click at [48, 197] on img at bounding box center [55, 185] width 32 height 49
click at [51, 190] on img at bounding box center [55, 185] width 32 height 49
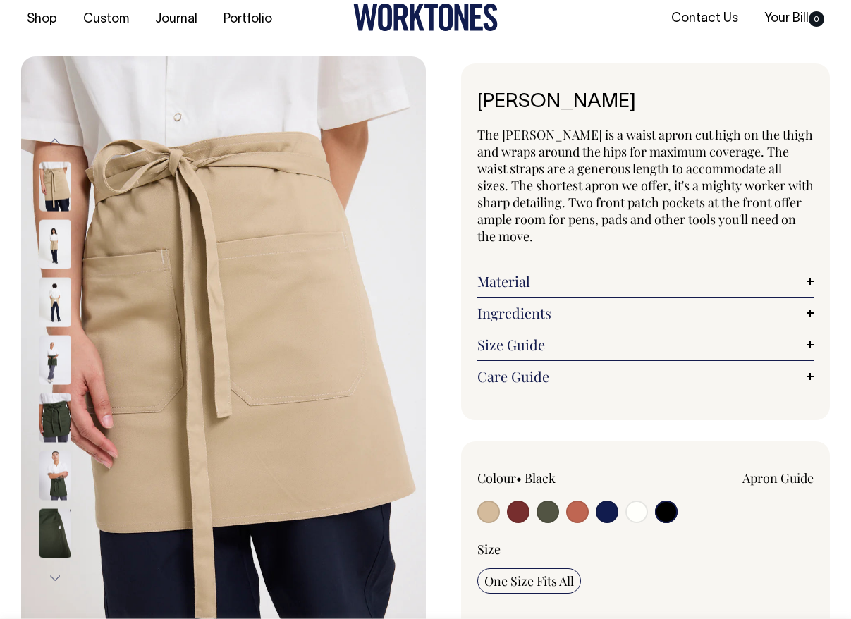
click at [56, 427] on img at bounding box center [55, 417] width 32 height 49
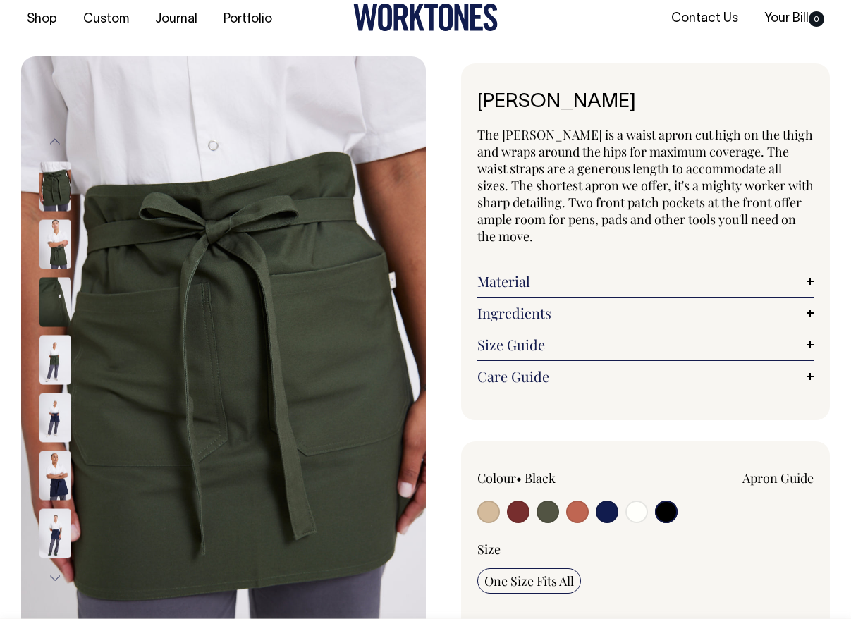
click at [516, 346] on link "Size Guide" at bounding box center [645, 344] width 337 height 17
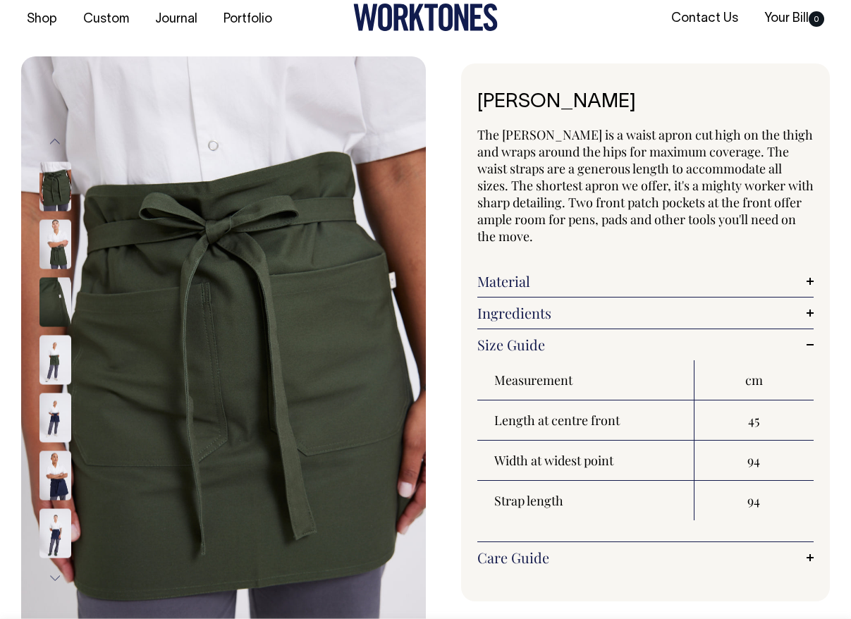
click at [512, 559] on link "Care Guide" at bounding box center [645, 557] width 337 height 17
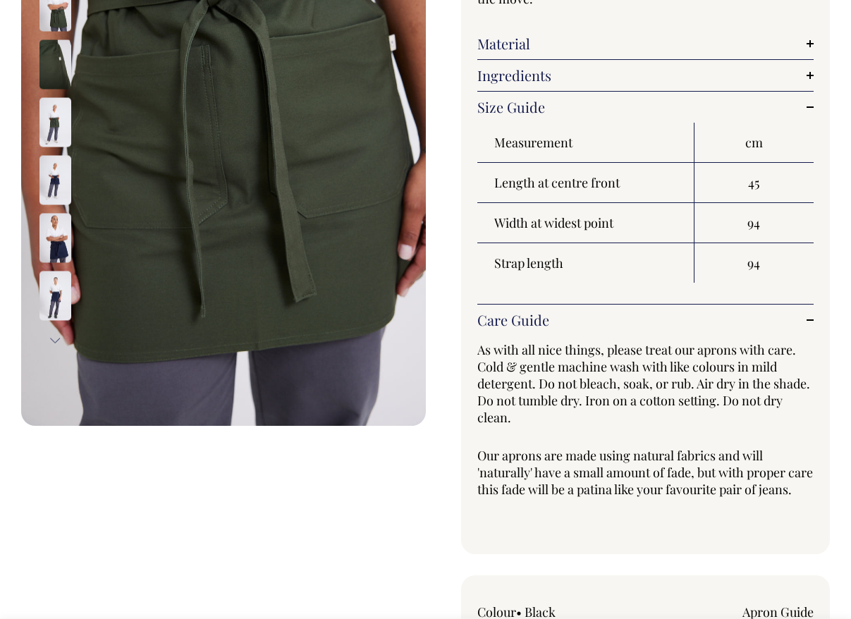
scroll to position [256, 0]
drag, startPoint x: 585, startPoint y: 400, endPoint x: 440, endPoint y: 400, distance: 145.2
click at [440, 400] on div "[PERSON_NAME] The [PERSON_NAME] is a waist apron cut high on the thigh and wrap…" at bounding box center [628, 510] width 405 height 1370
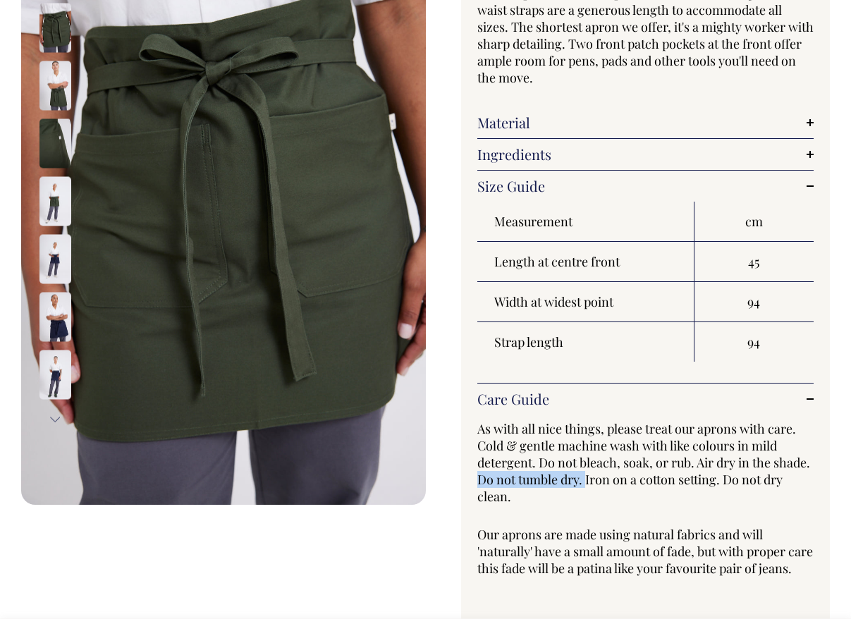
scroll to position [176, 0]
click at [566, 129] on link "Material" at bounding box center [645, 122] width 337 height 17
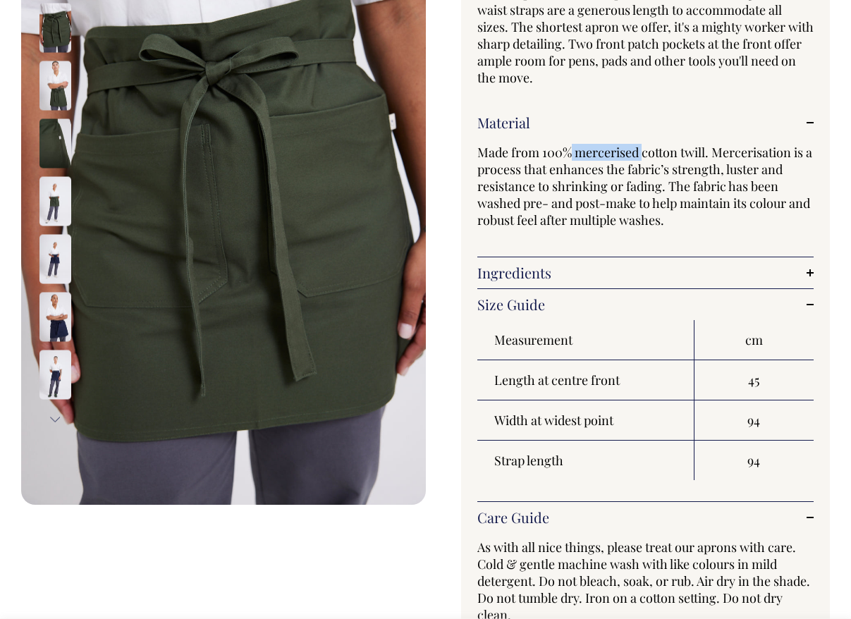
drag, startPoint x: 642, startPoint y: 152, endPoint x: 572, endPoint y: 152, distance: 69.8
click at [572, 152] on span "Made from 100% mercerised cotton twill. Mercerisation is a process that enhance…" at bounding box center [644, 186] width 335 height 85
click at [591, 203] on span "Made from 100% mercerised cotton twill. Mercerisation is a process that enhance…" at bounding box center [644, 186] width 335 height 85
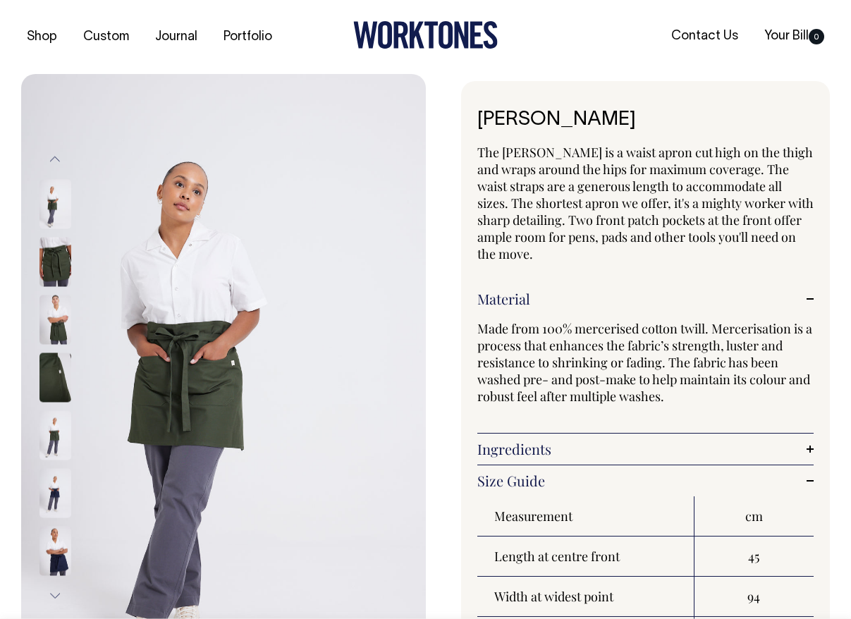
scroll to position [0, 0]
